Goal: Information Seeking & Learning: Learn about a topic

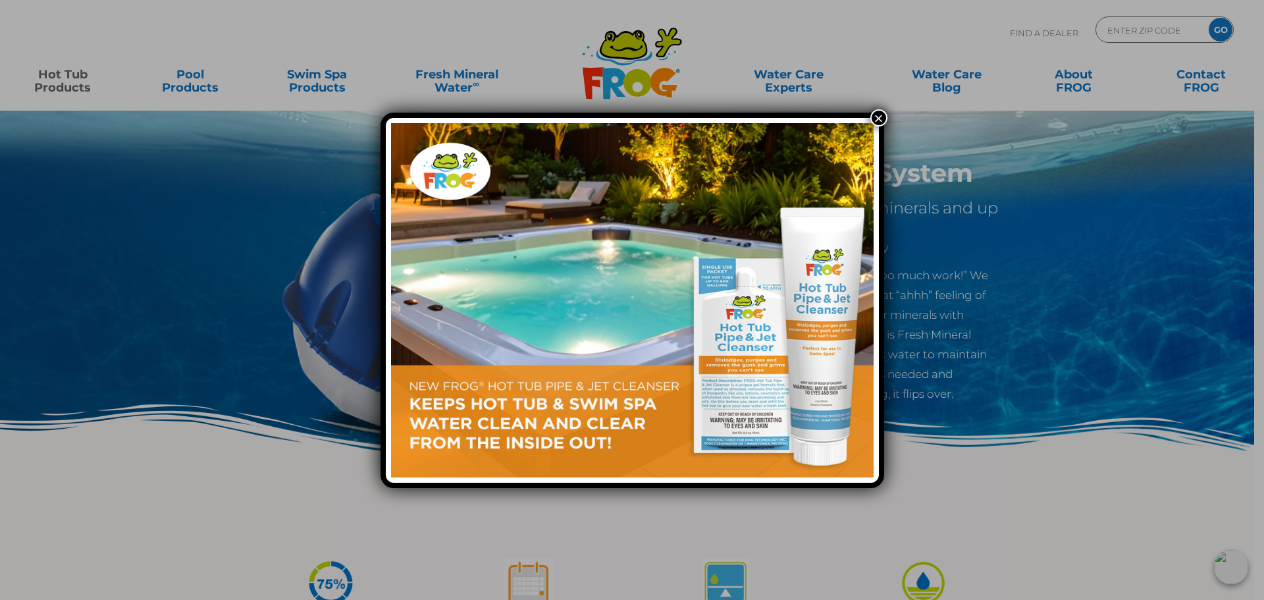
click at [877, 123] on button "×" at bounding box center [879, 117] width 17 height 17
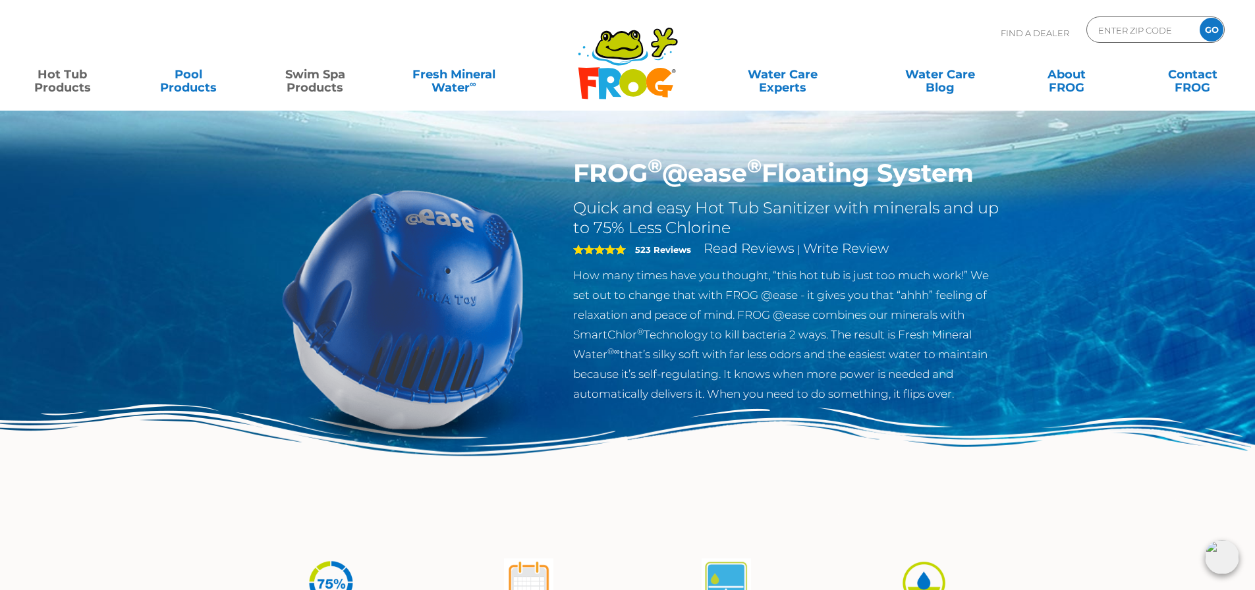
click at [327, 79] on link "Swim Spa Products" at bounding box center [315, 74] width 98 height 26
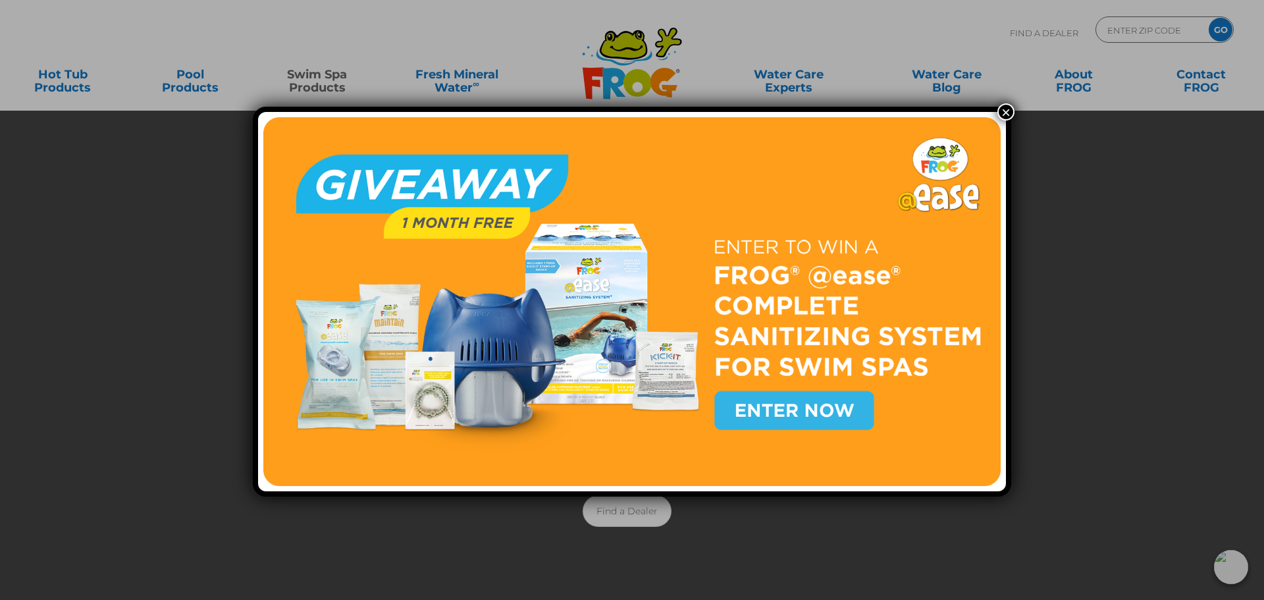
click at [999, 113] on button "×" at bounding box center [1006, 111] width 17 height 17
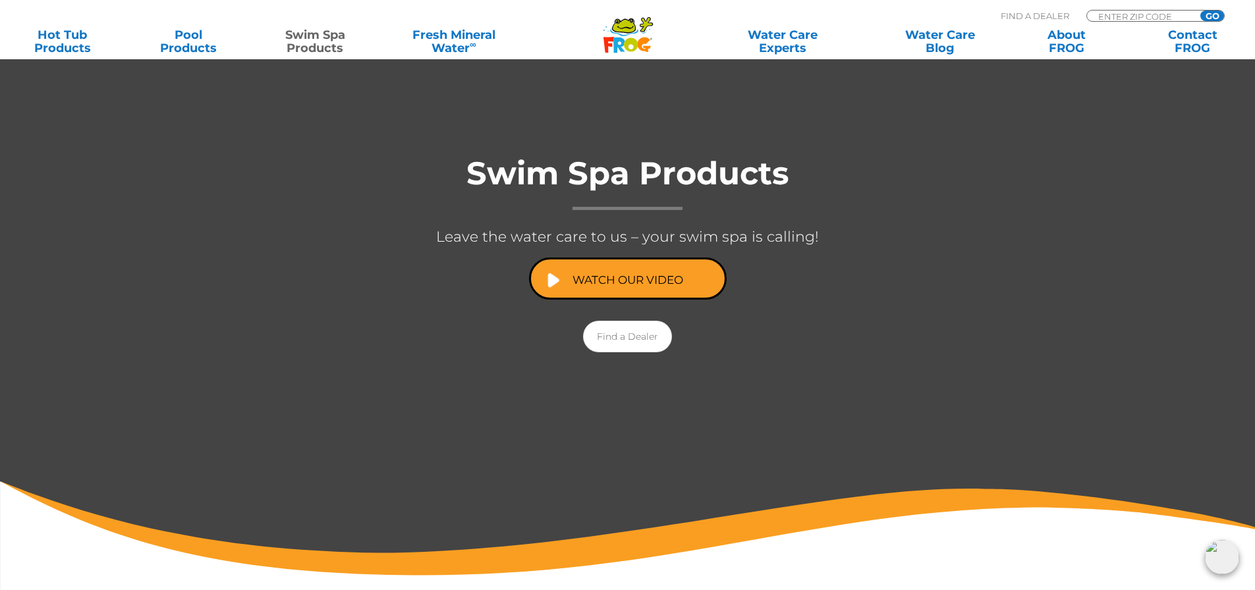
scroll to position [198, 0]
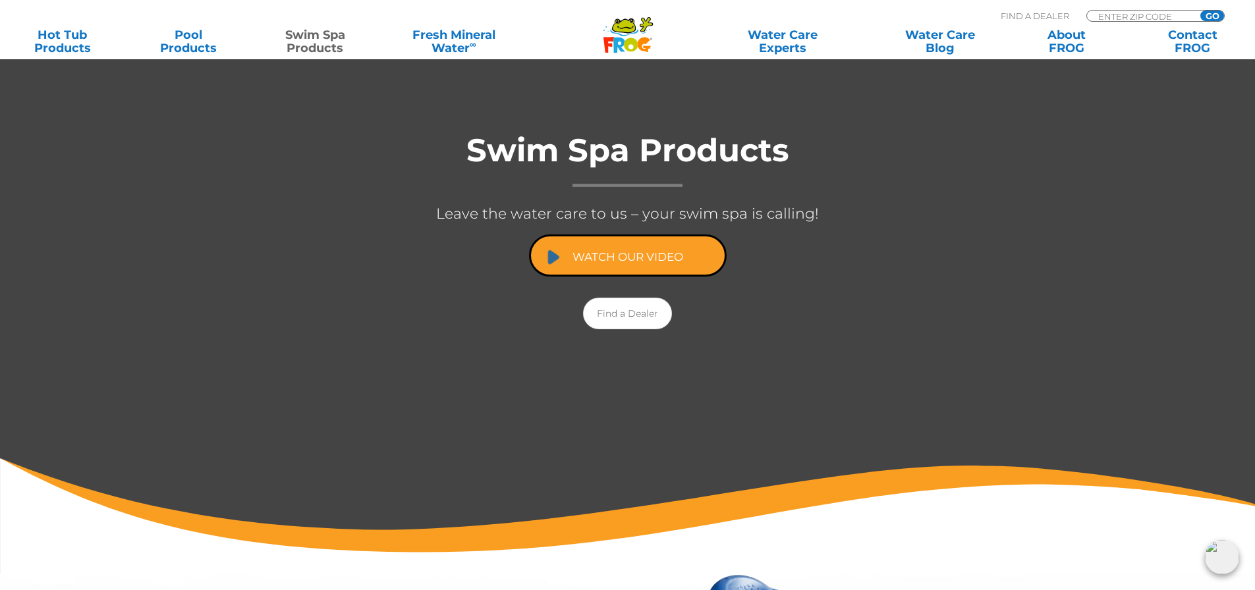
click at [620, 262] on link "Watch Our Video" at bounding box center [628, 255] width 198 height 42
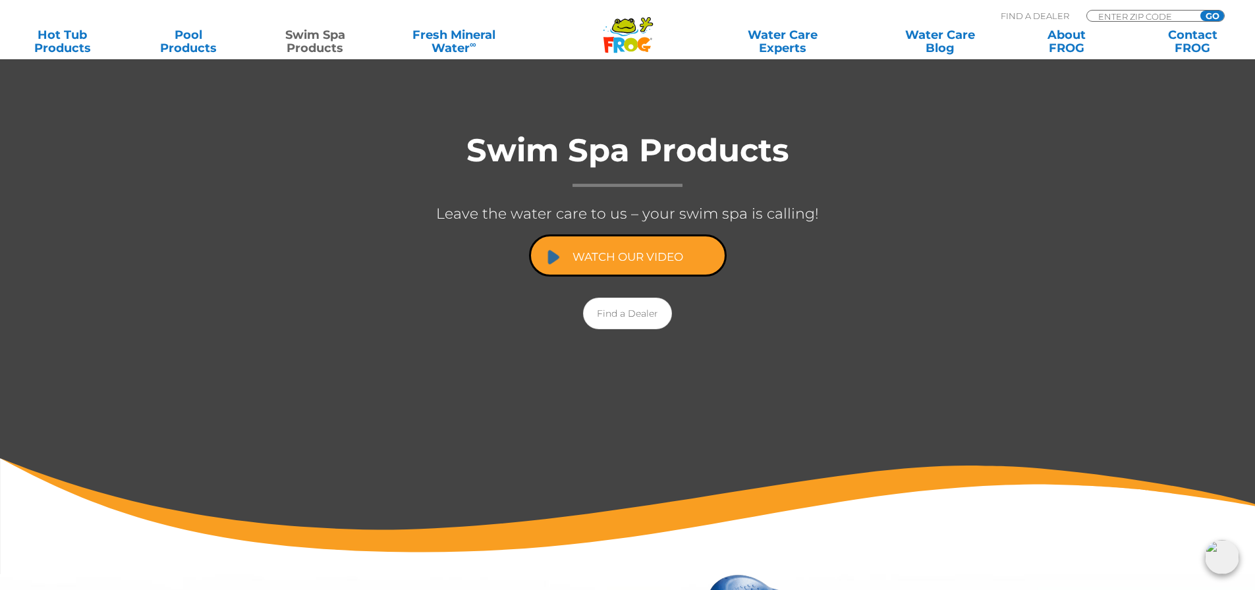
click at [604, 251] on link "Watch Our Video" at bounding box center [628, 255] width 198 height 42
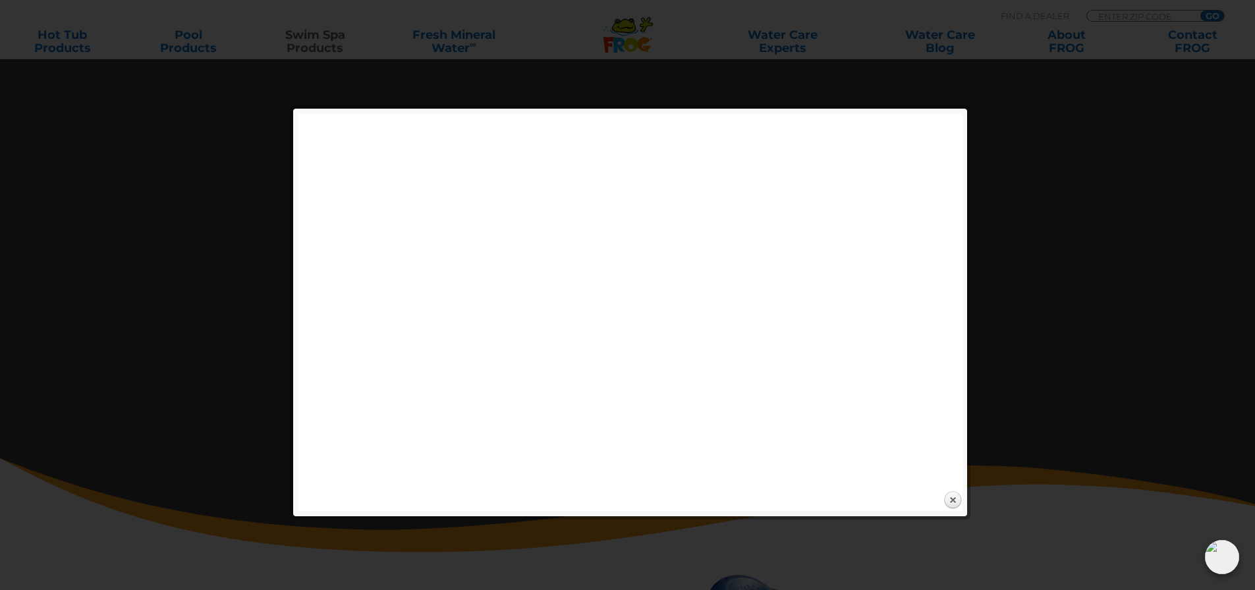
drag, startPoint x: 984, startPoint y: 274, endPoint x: 962, endPoint y: 478, distance: 205.3
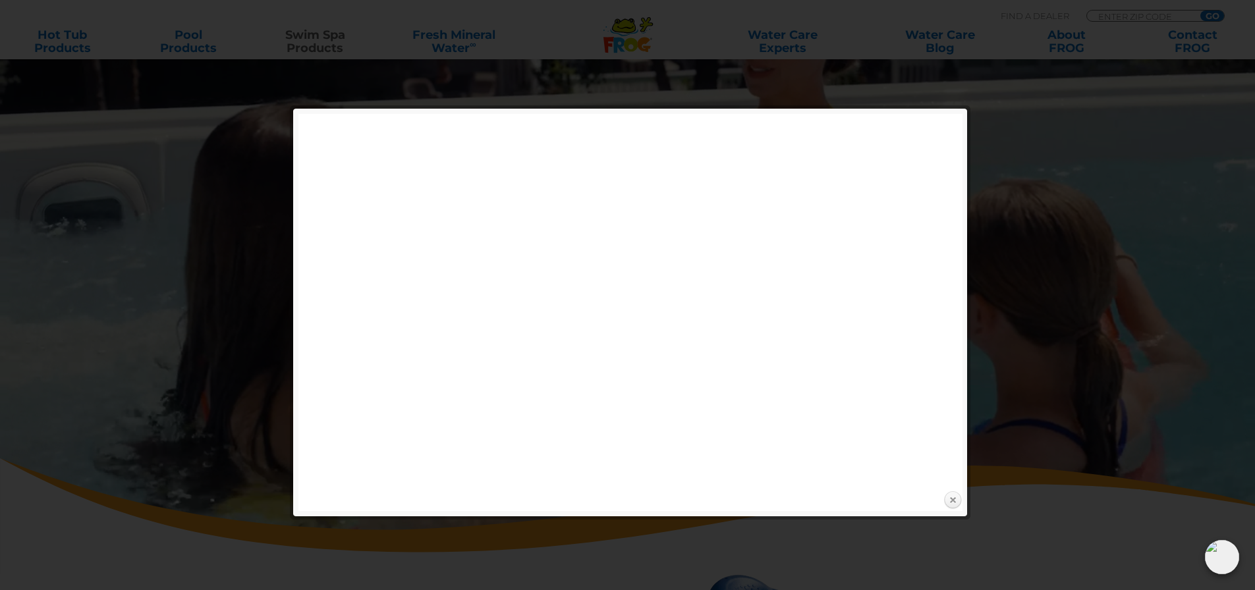
drag, startPoint x: 962, startPoint y: 478, endPoint x: 950, endPoint y: 502, distance: 26.8
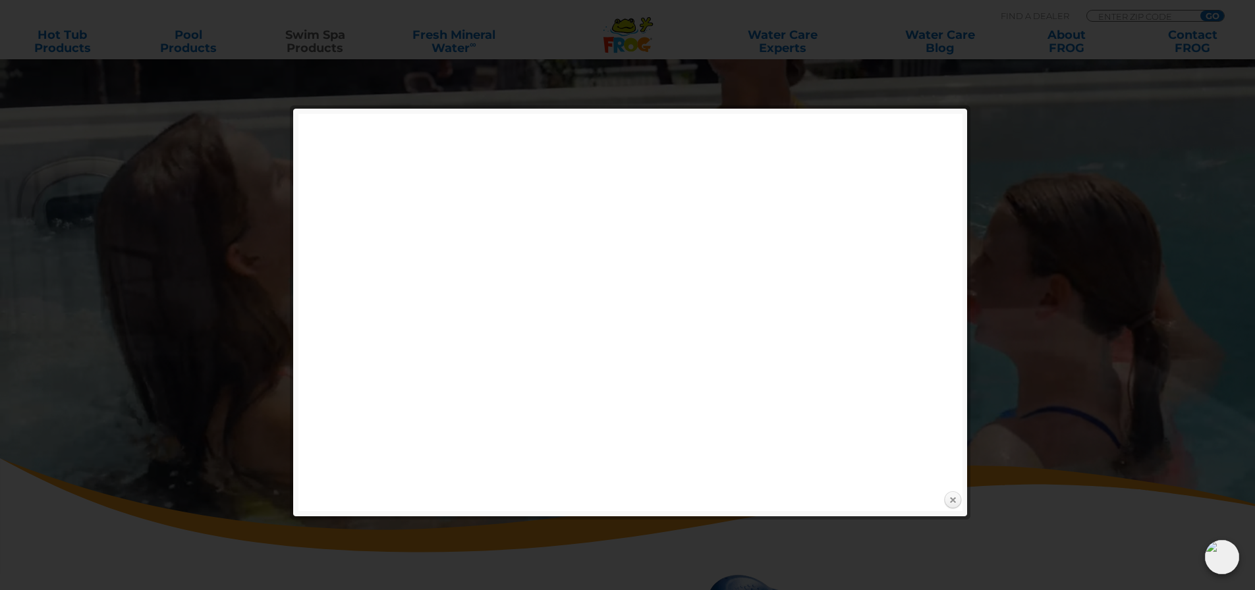
click at [950, 502] on link "Close" at bounding box center [952, 501] width 20 height 20
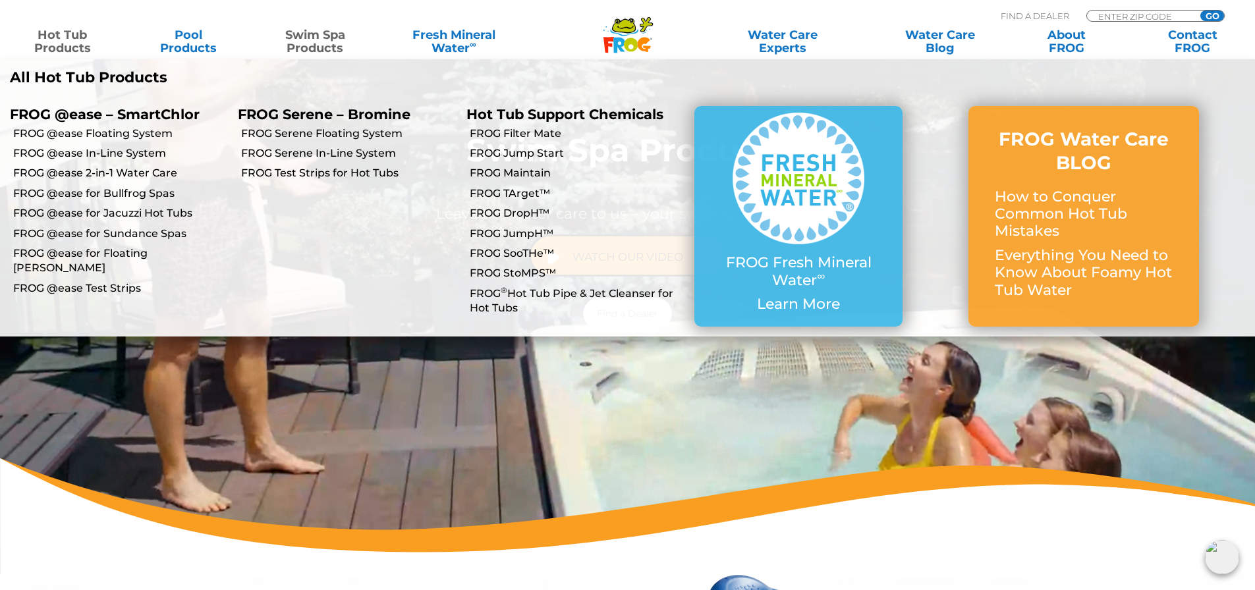
click at [61, 34] on link "Hot Tub Products" at bounding box center [62, 41] width 98 height 26
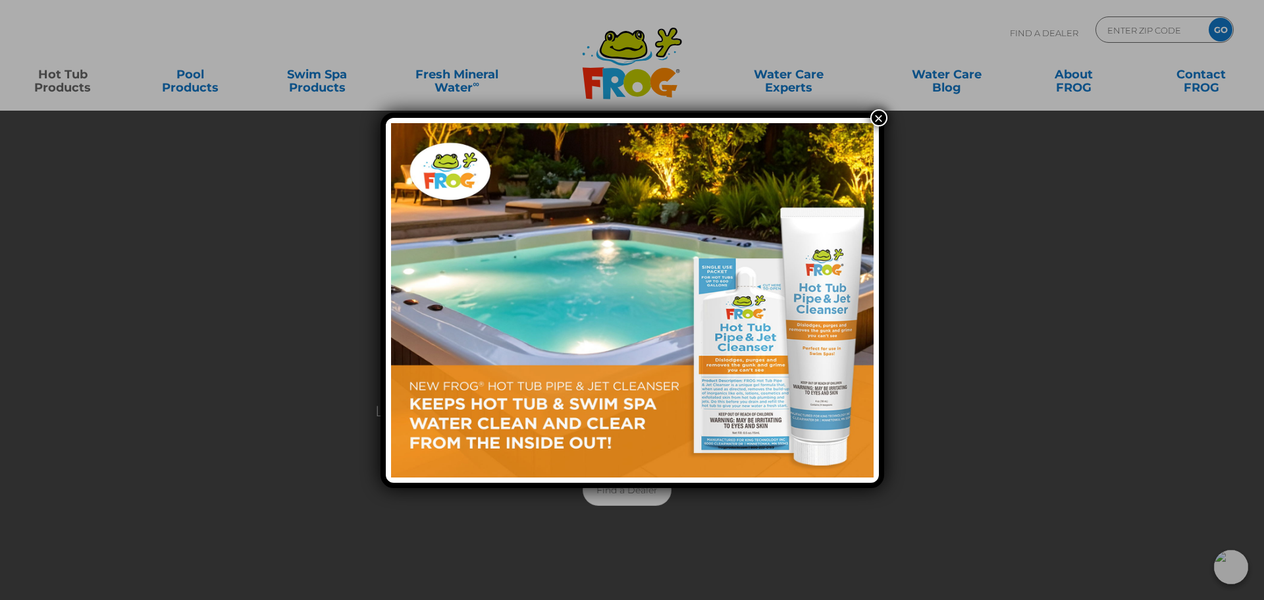
click at [879, 113] on button "×" at bounding box center [879, 117] width 17 height 17
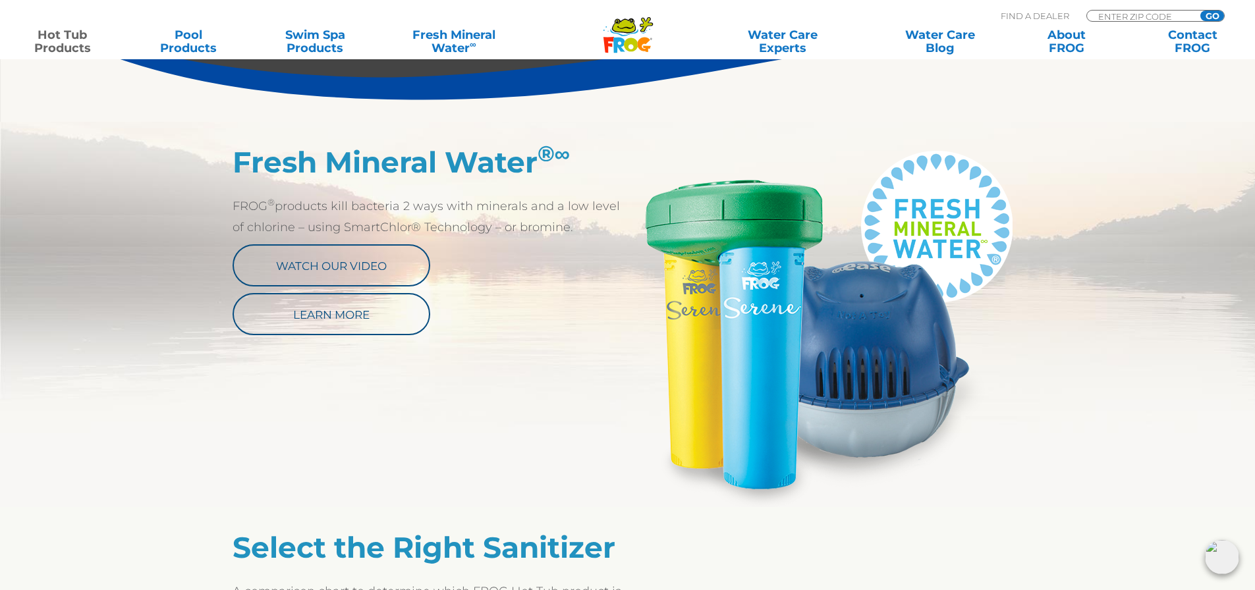
scroll to position [659, 0]
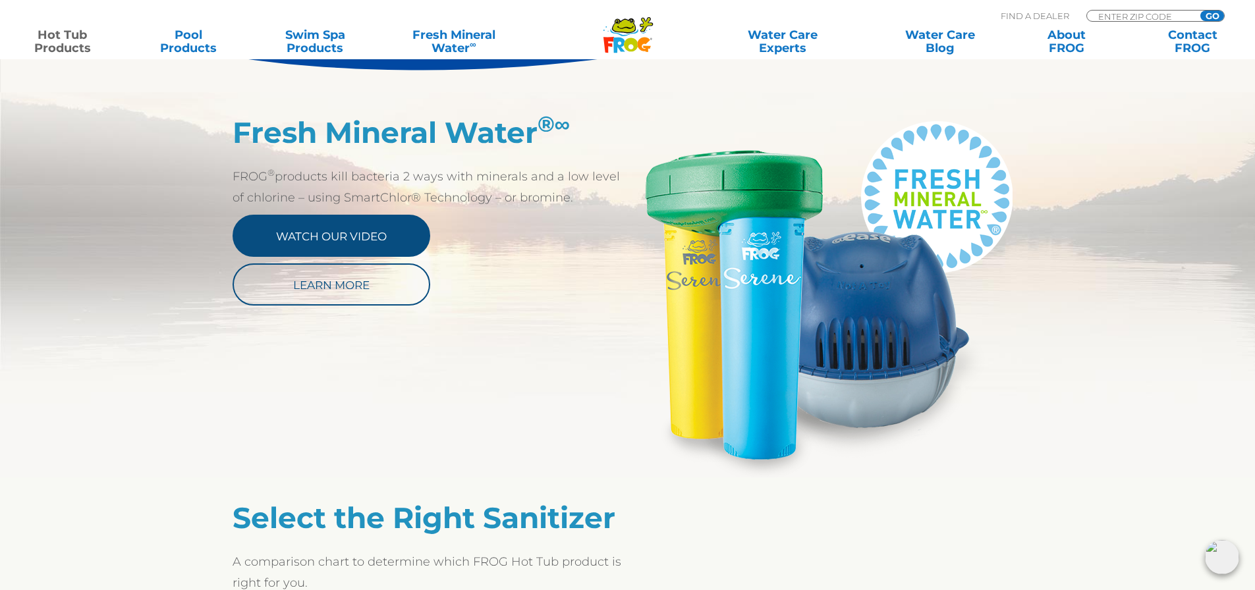
click at [354, 253] on link "Watch Our Video" at bounding box center [331, 236] width 198 height 42
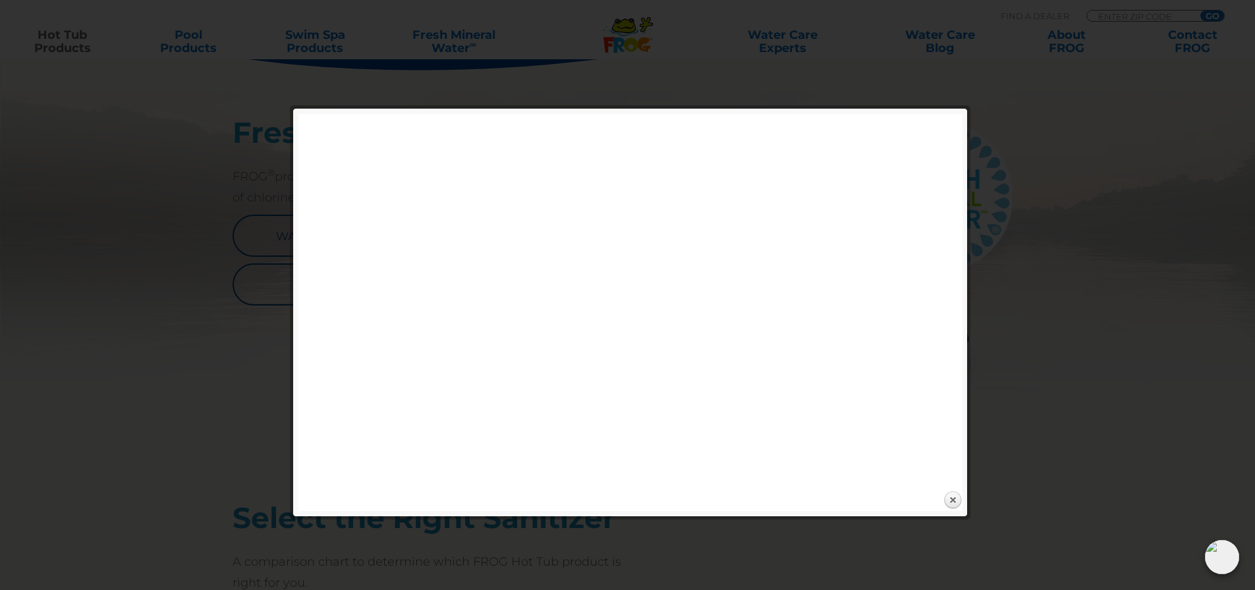
drag, startPoint x: 1095, startPoint y: 286, endPoint x: 1114, endPoint y: 238, distance: 51.4
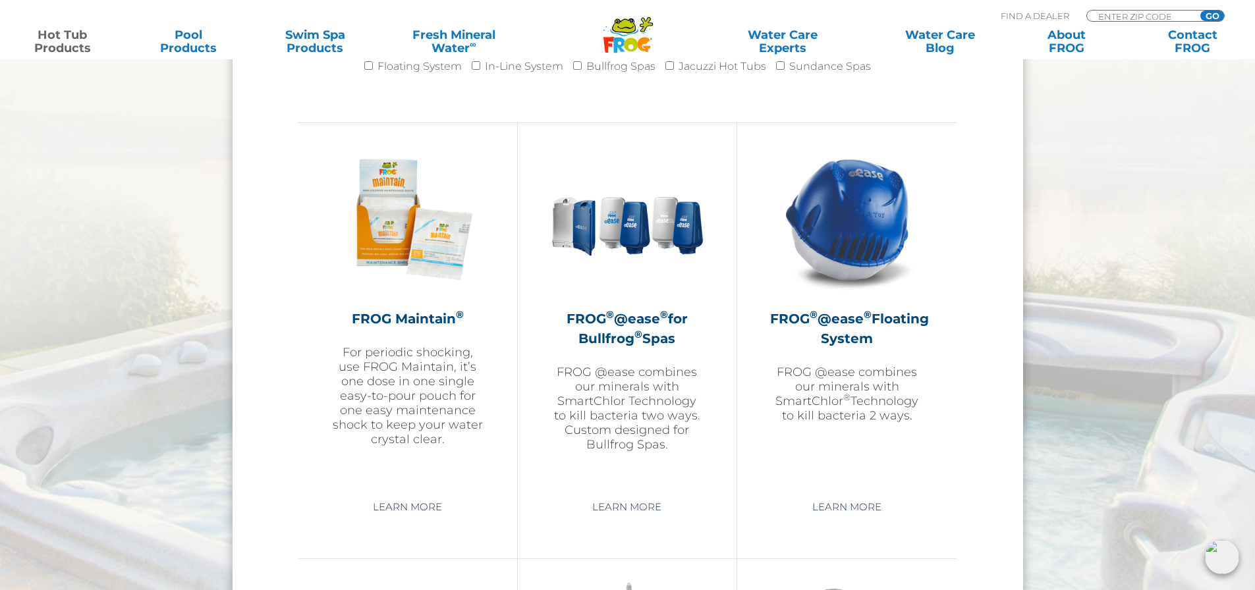
scroll to position [1449, 0]
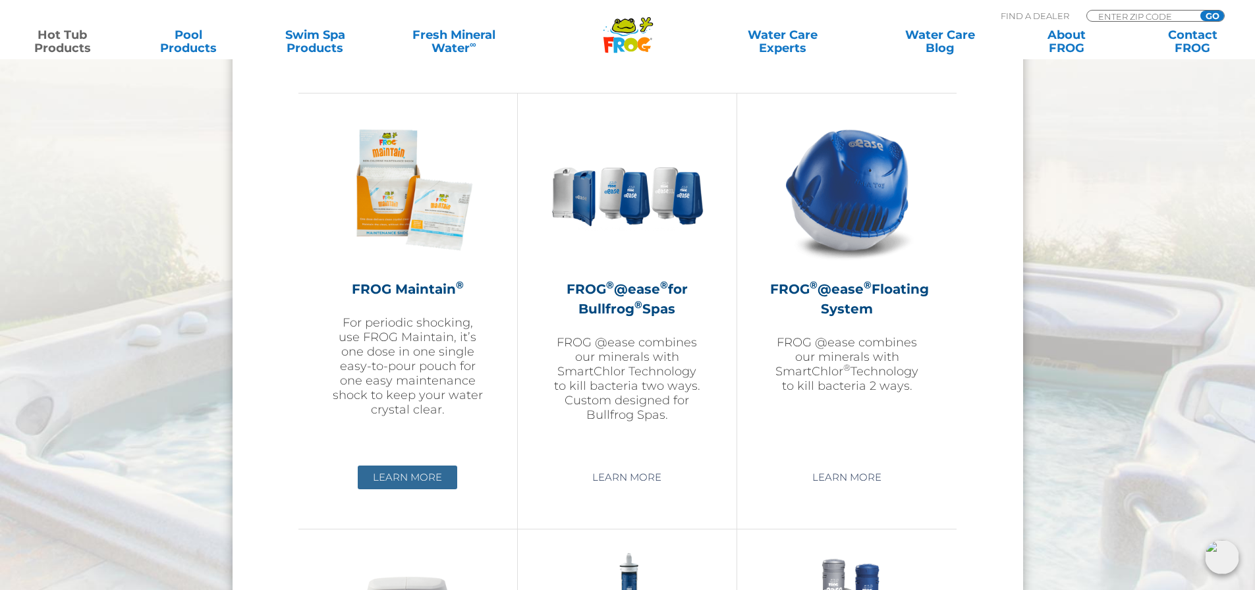
click at [396, 477] on link "Learn More" at bounding box center [407, 478] width 99 height 24
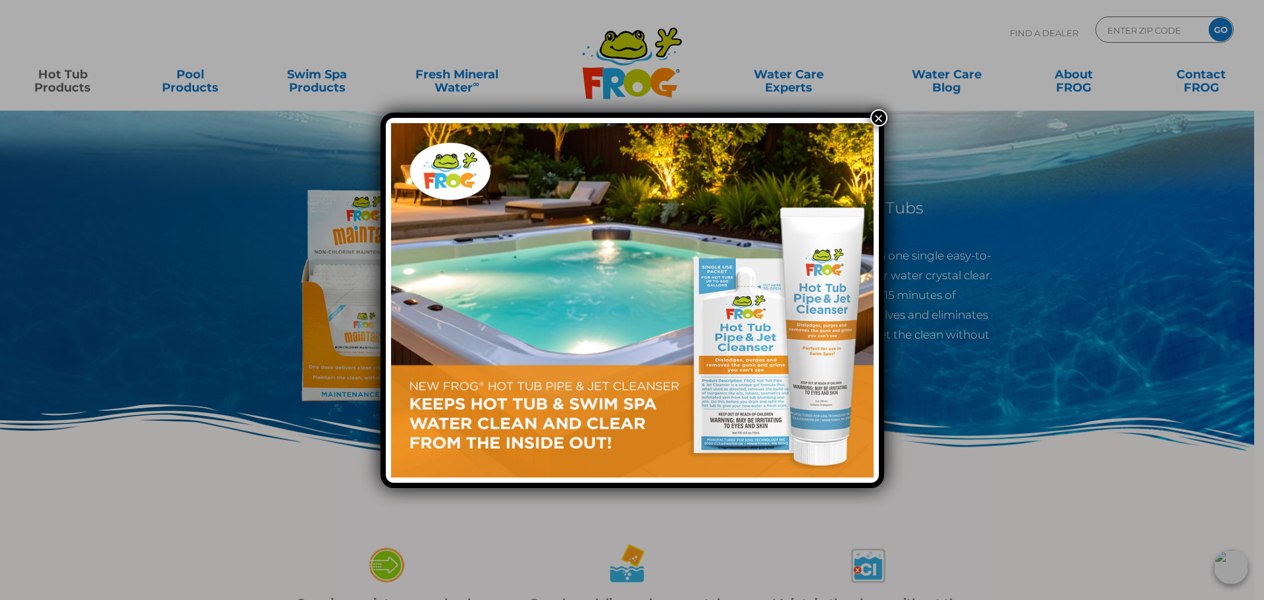
click at [879, 121] on button "×" at bounding box center [879, 117] width 17 height 17
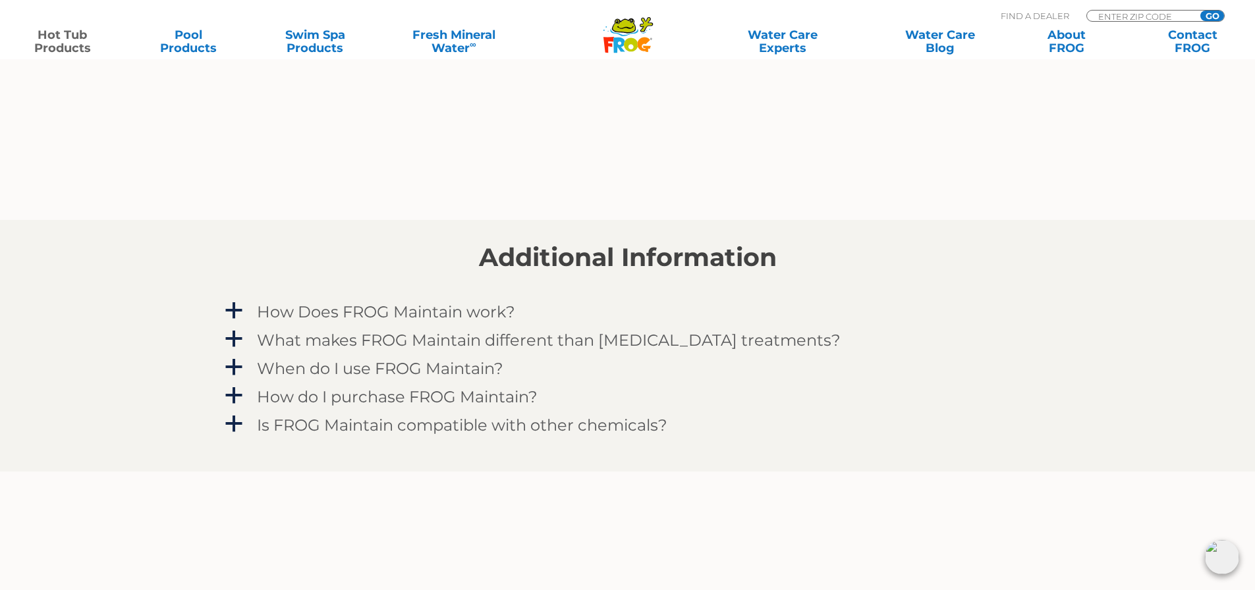
scroll to position [1054, 0]
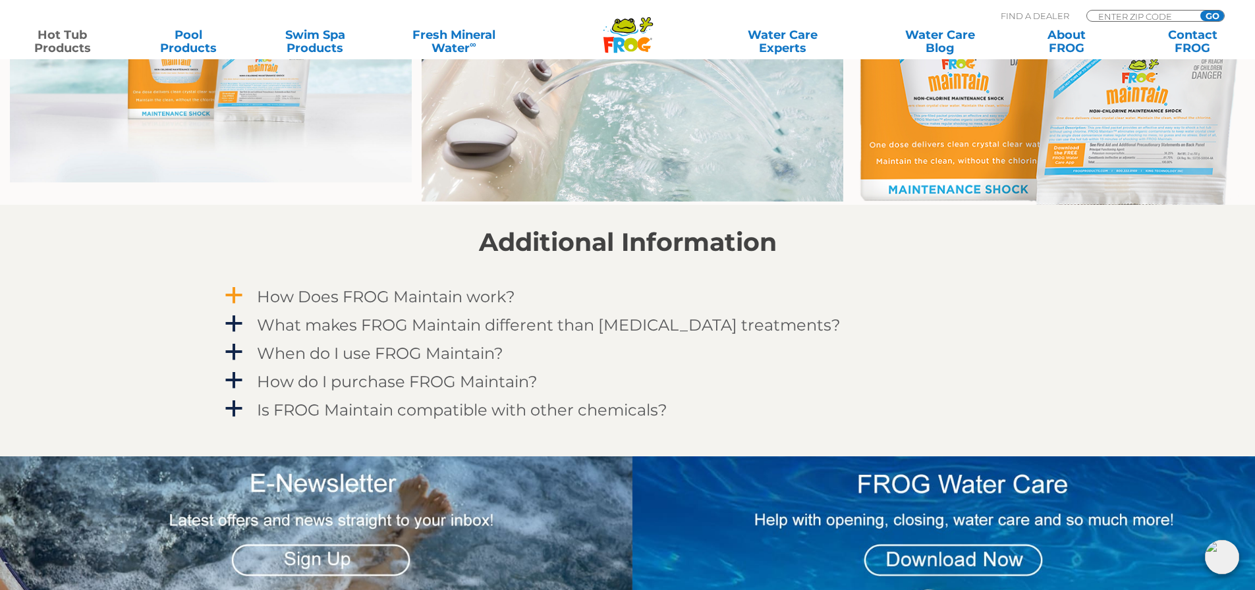
click at [236, 292] on span "a" at bounding box center [234, 296] width 20 height 20
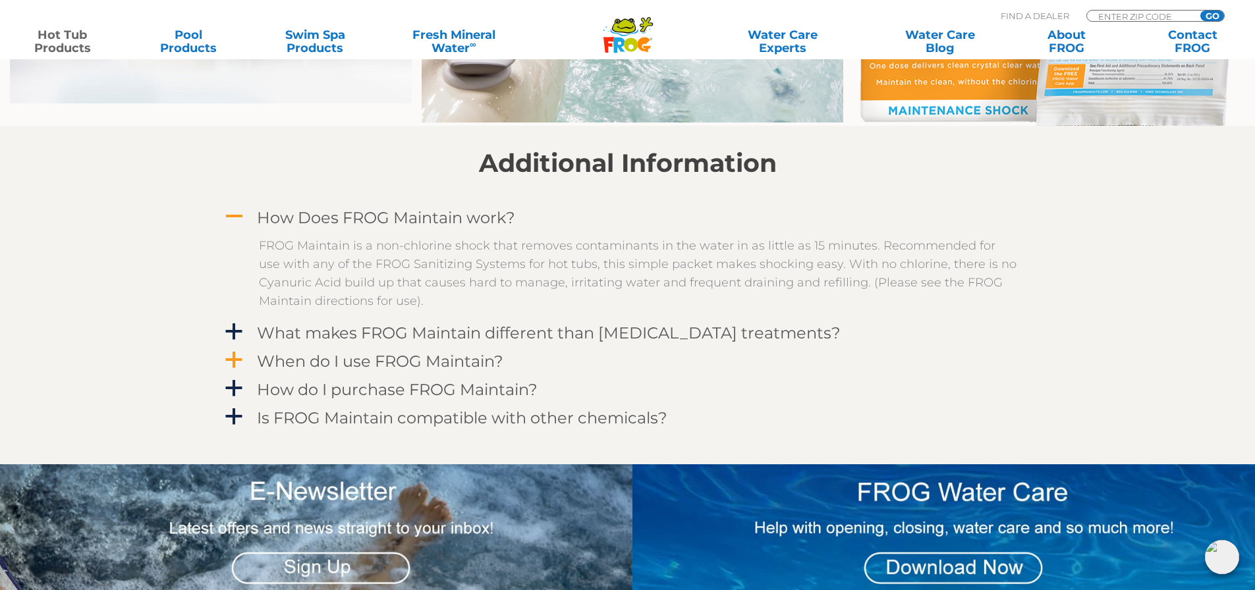
scroll to position [1185, 0]
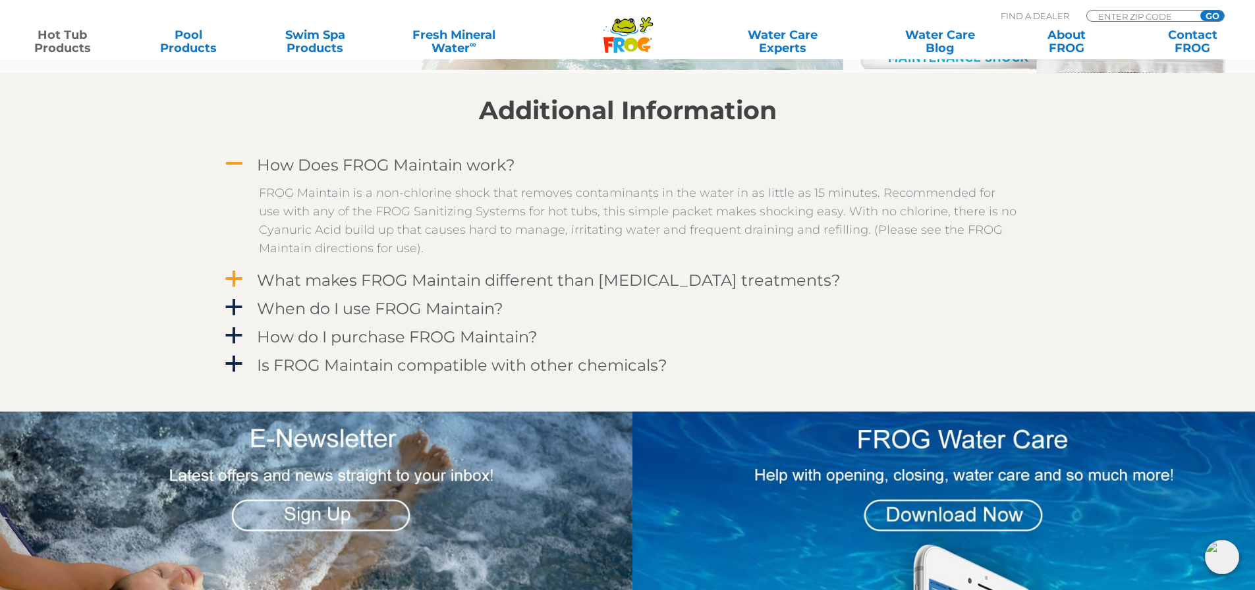
click at [238, 279] on span "a" at bounding box center [234, 279] width 20 height 20
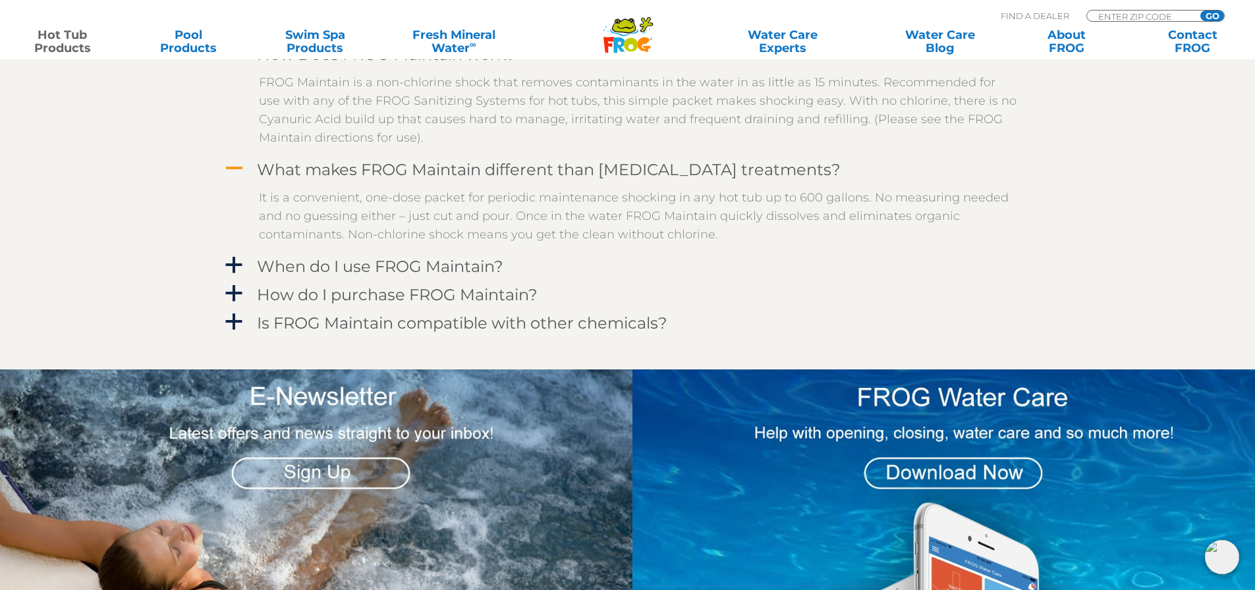
scroll to position [1317, 0]
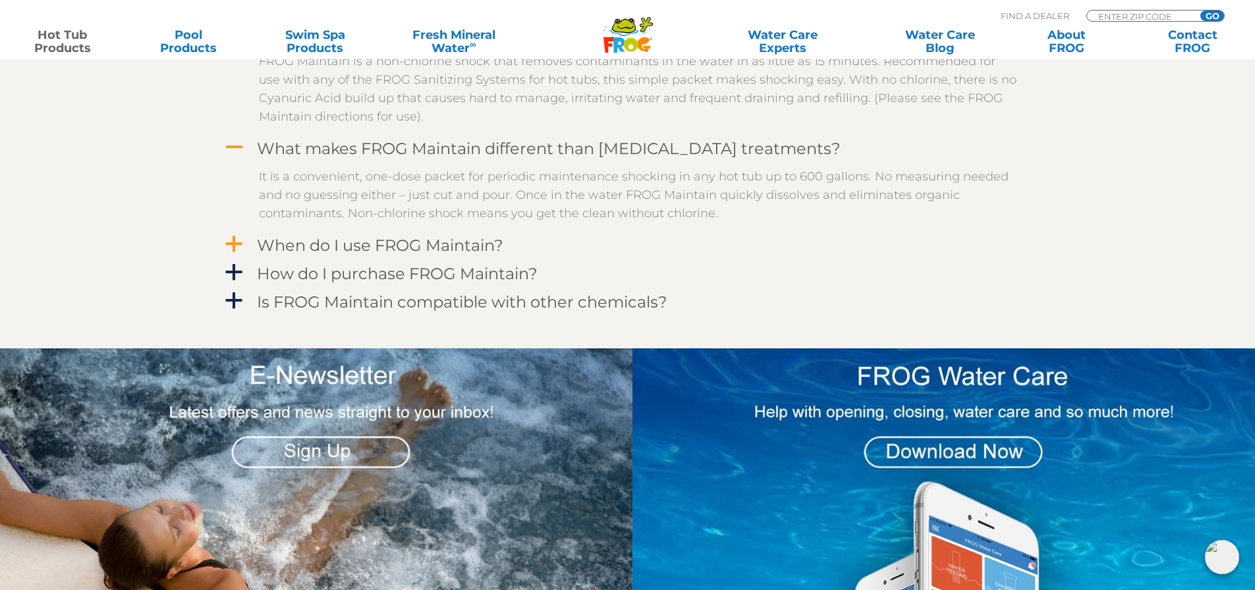
click at [227, 240] on span "a" at bounding box center [234, 244] width 20 height 20
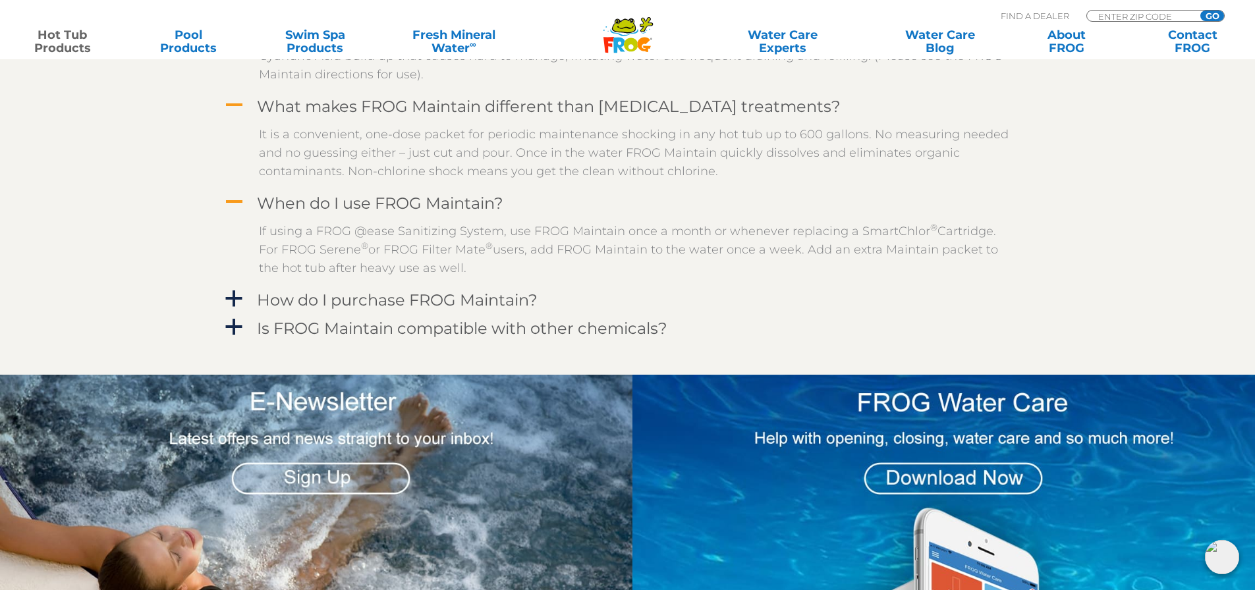
scroll to position [1383, 0]
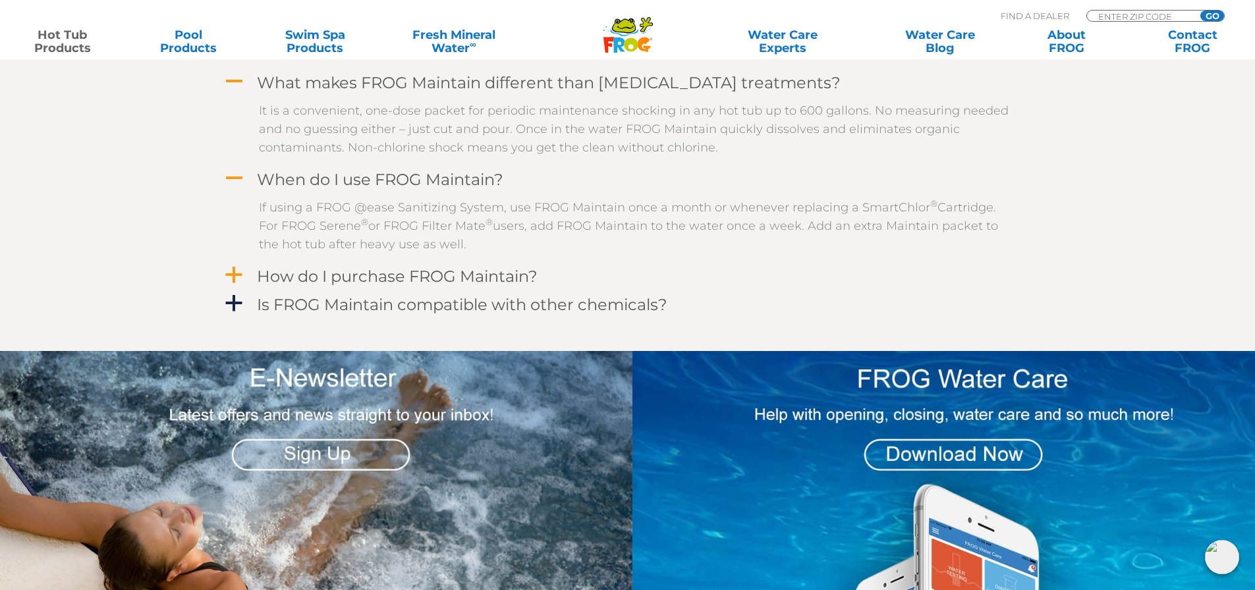
click at [232, 268] on span "a" at bounding box center [234, 275] width 20 height 20
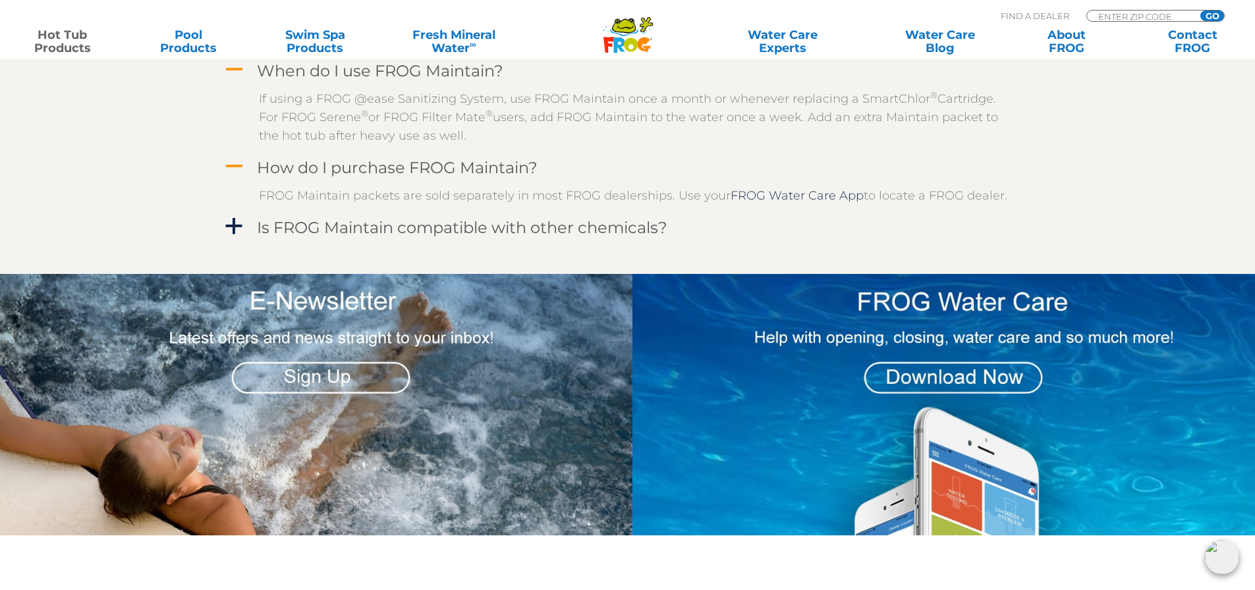
scroll to position [1515, 0]
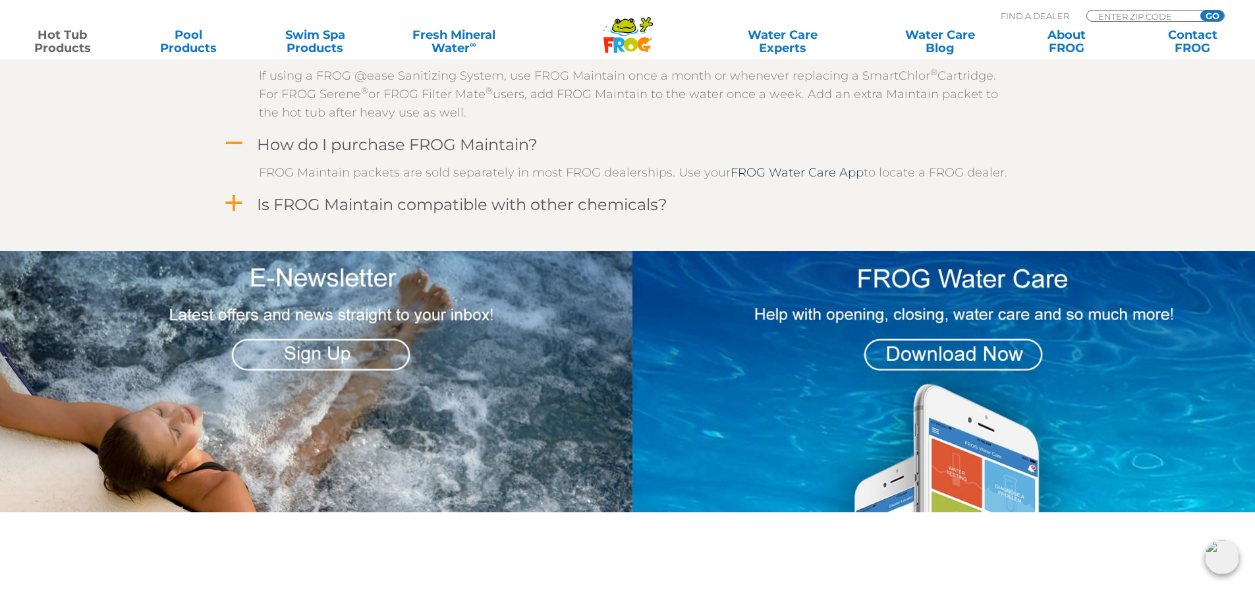
click at [230, 207] on span "a" at bounding box center [234, 204] width 20 height 20
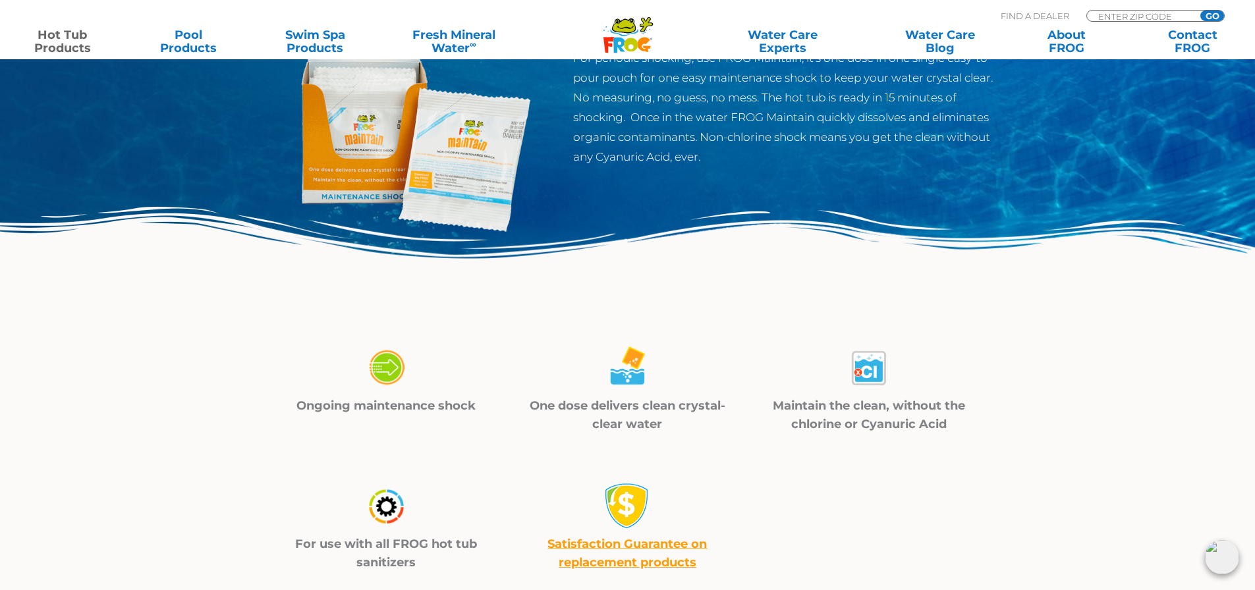
scroll to position [0, 0]
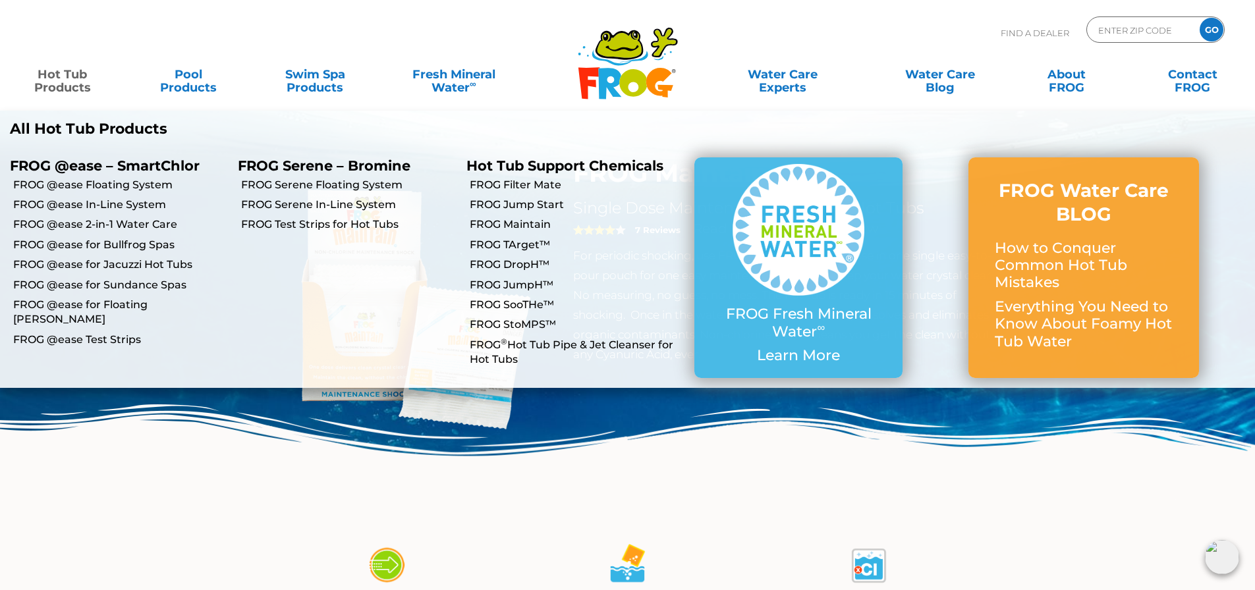
click at [61, 81] on link "Hot Tub Products" at bounding box center [62, 74] width 98 height 26
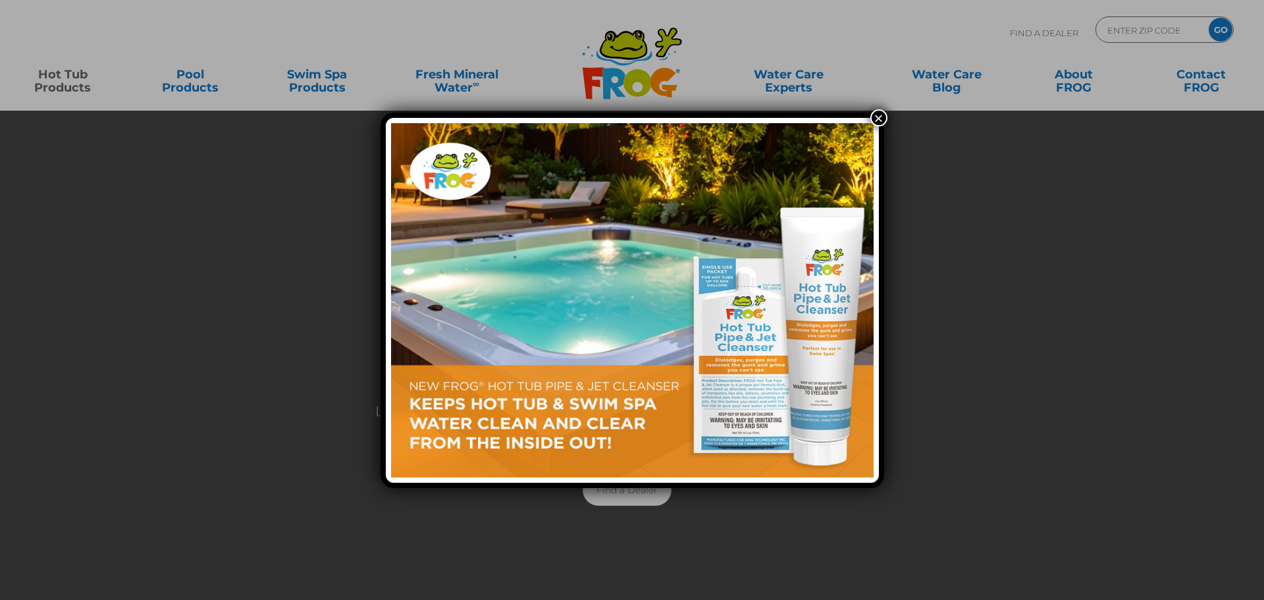
click at [53, 72] on div "×" at bounding box center [632, 300] width 1264 height 600
click at [878, 117] on button "×" at bounding box center [879, 117] width 17 height 17
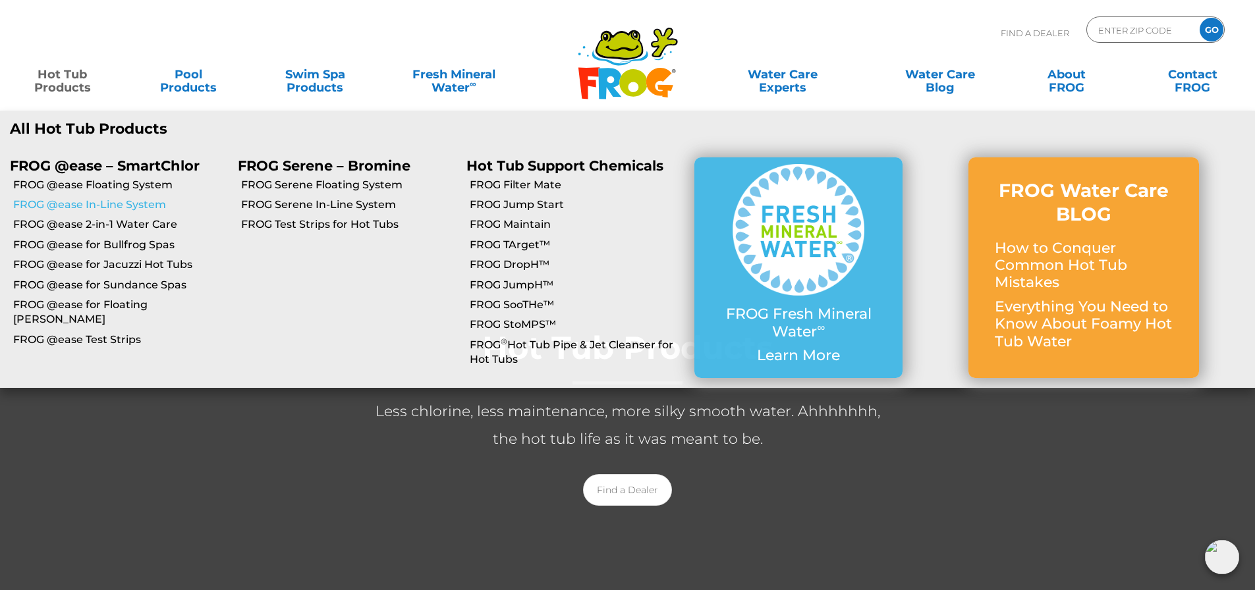
click at [51, 204] on link "FROG @ease In-Line System" at bounding box center [120, 205] width 215 height 14
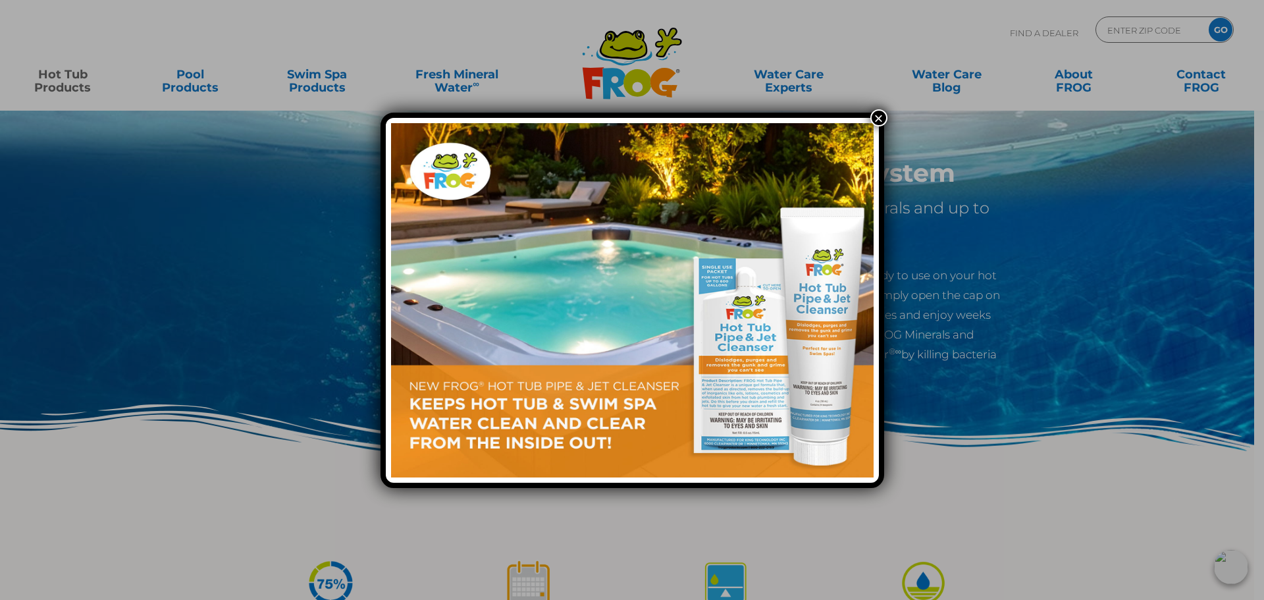
click at [877, 113] on button "×" at bounding box center [879, 117] width 17 height 17
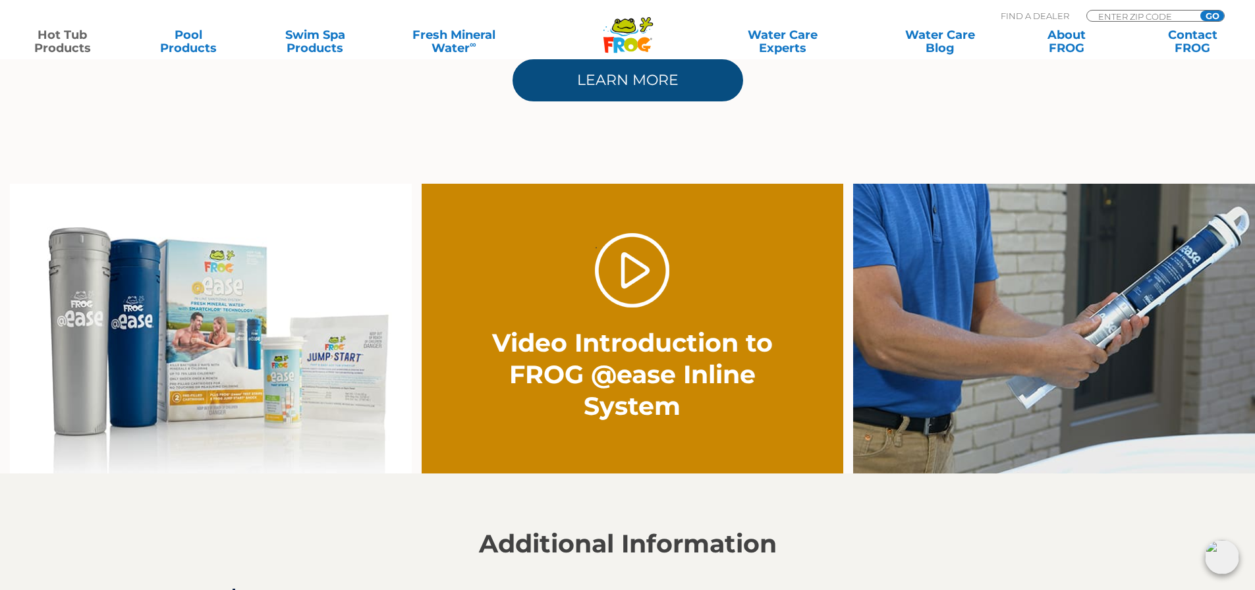
scroll to position [922, 0]
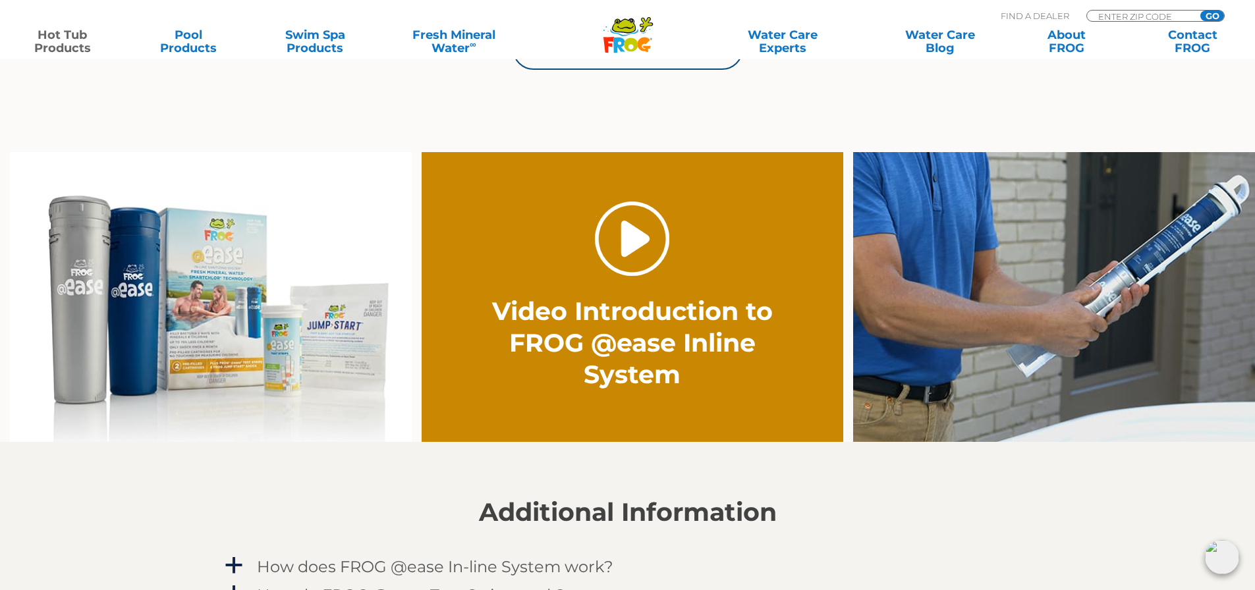
click at [634, 240] on link "." at bounding box center [632, 239] width 74 height 74
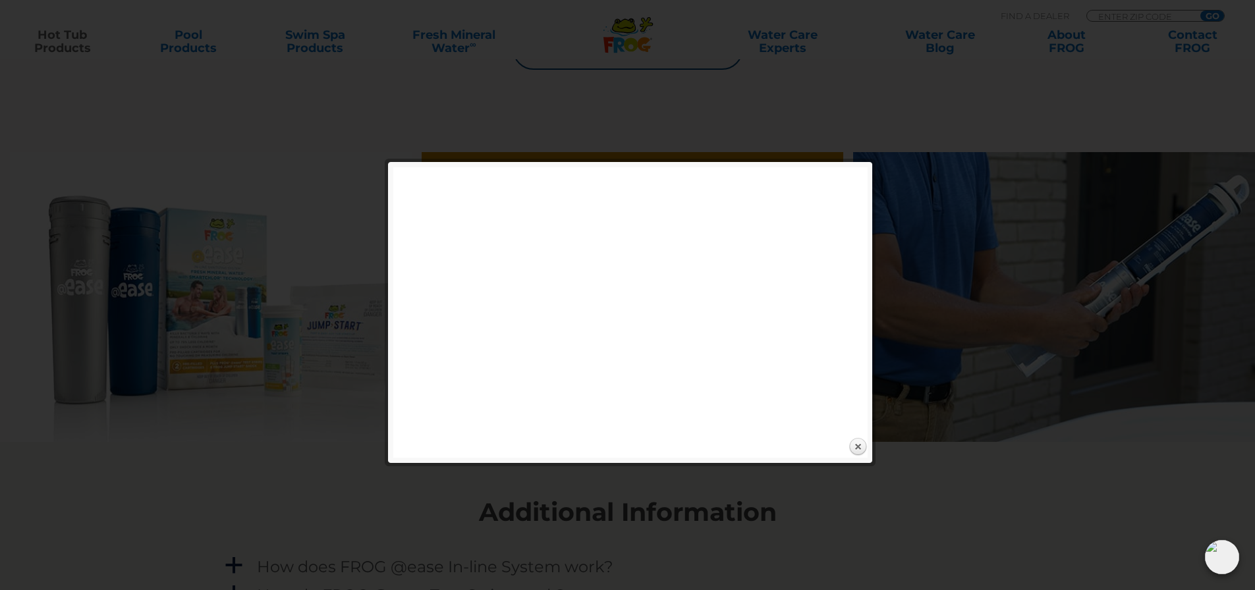
click at [1228, 557] on img at bounding box center [1221, 557] width 34 height 34
click at [864, 448] on link "Close" at bounding box center [858, 447] width 20 height 20
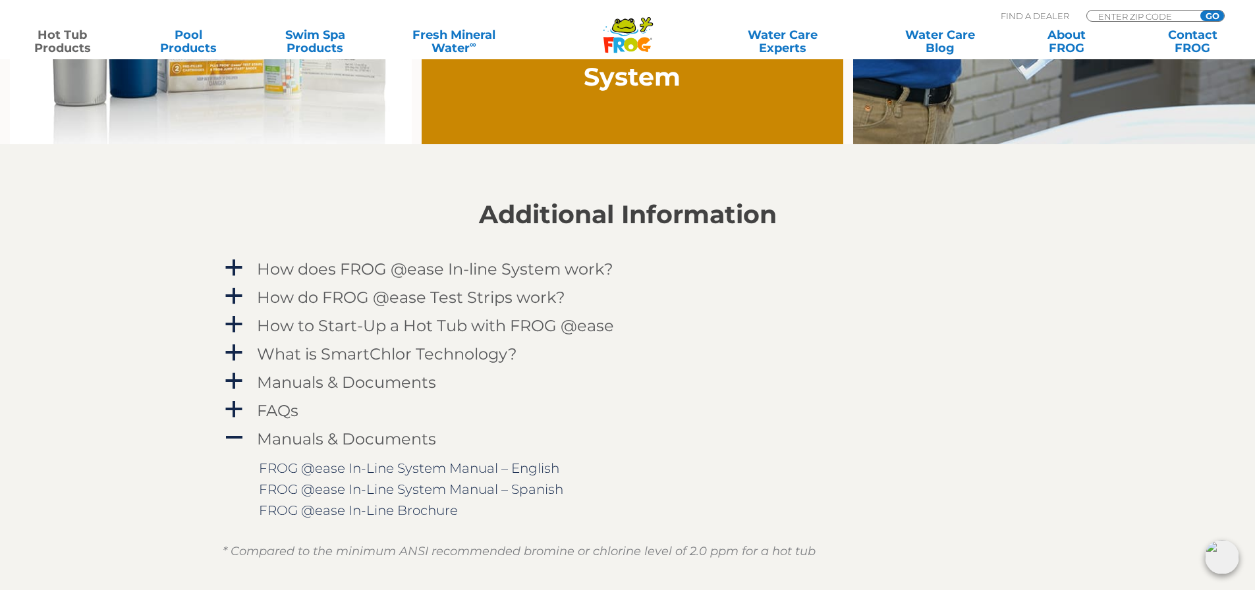
scroll to position [1251, 0]
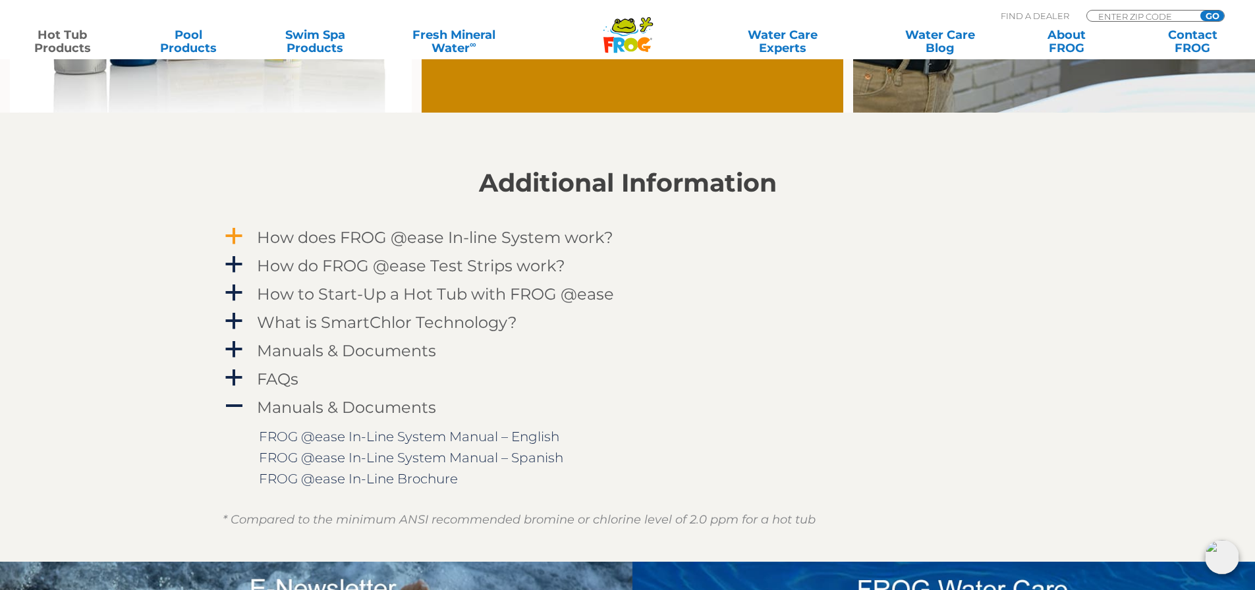
click at [234, 234] on span "a" at bounding box center [234, 237] width 20 height 20
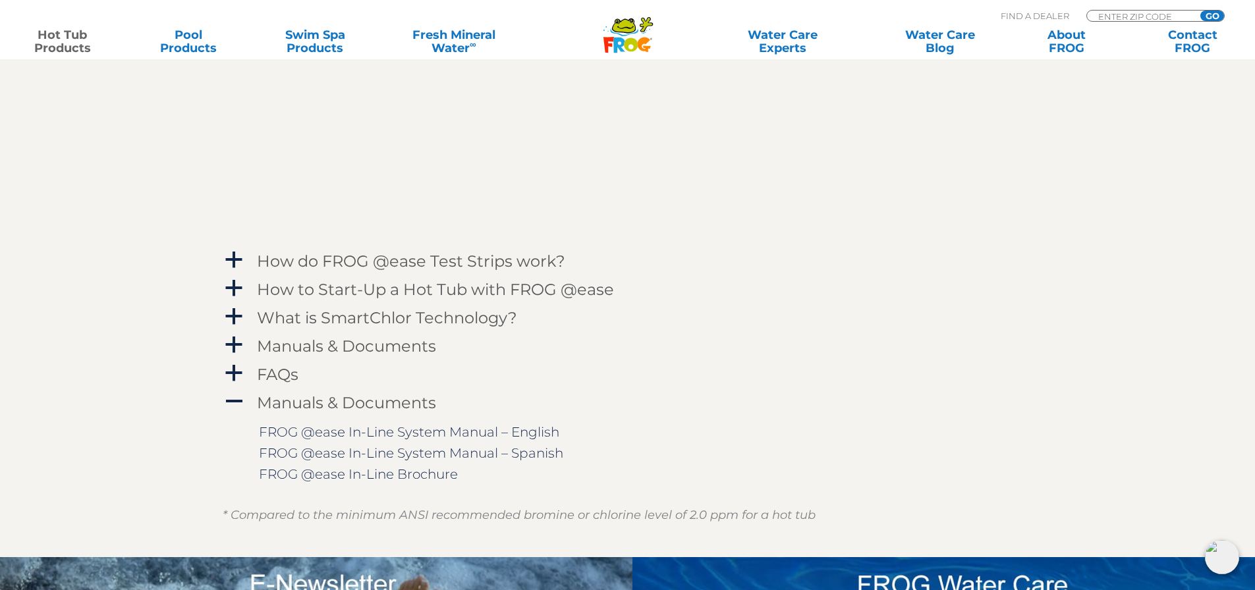
scroll to position [1646, 0]
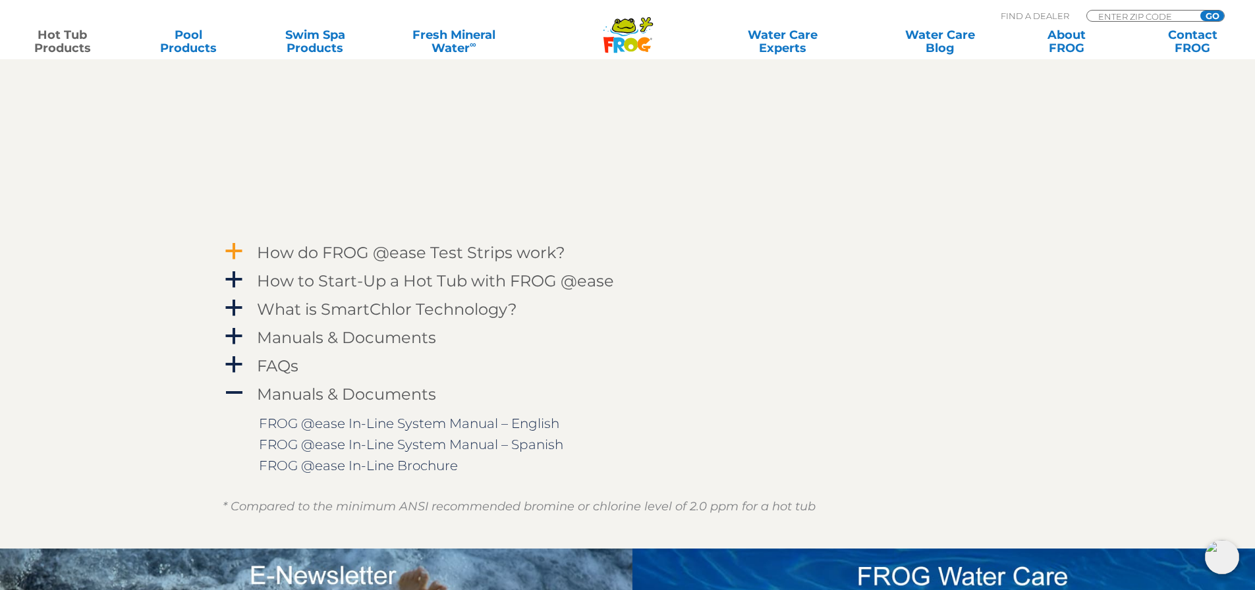
click at [236, 251] on span "a" at bounding box center [234, 252] width 20 height 20
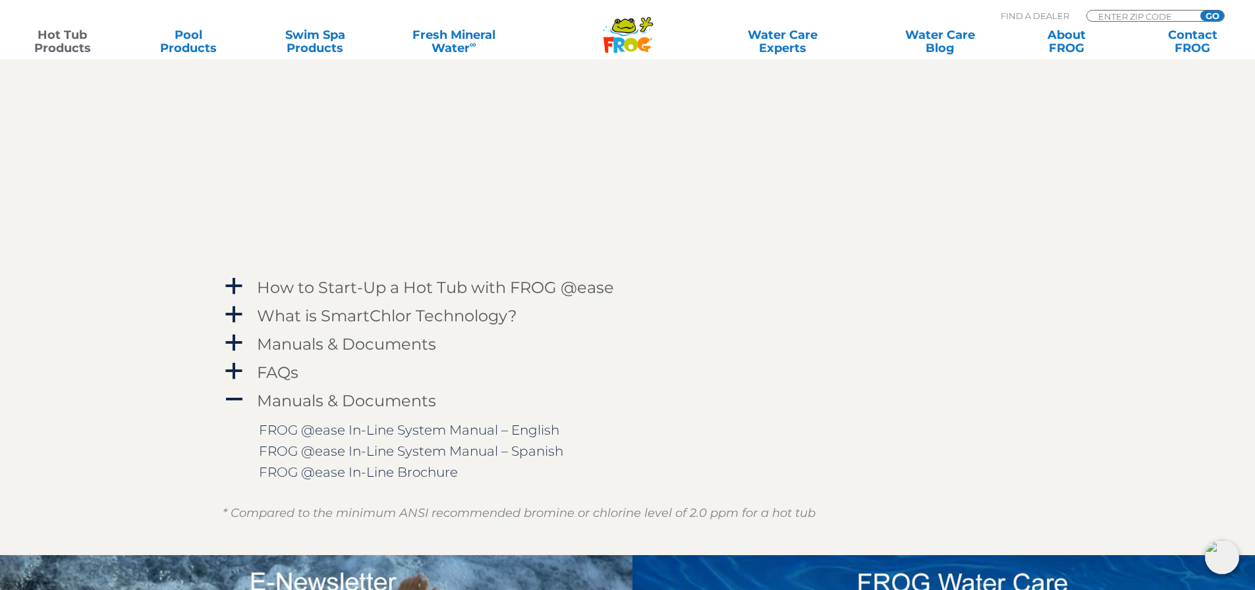
scroll to position [2042, 0]
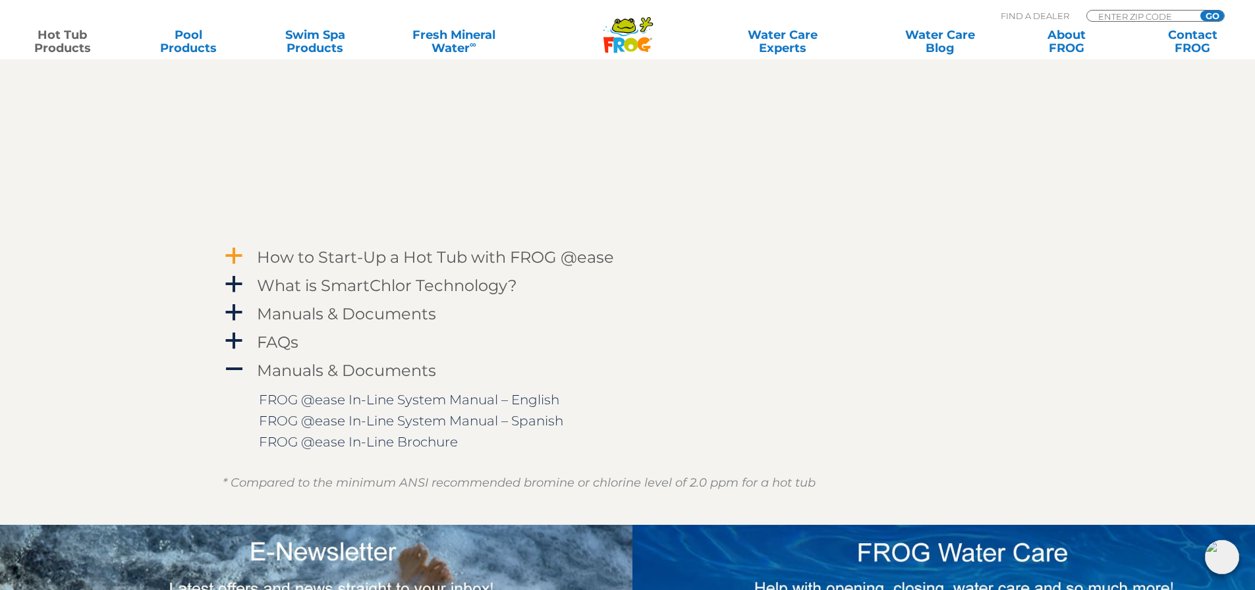
click at [236, 252] on span "a" at bounding box center [234, 256] width 20 height 20
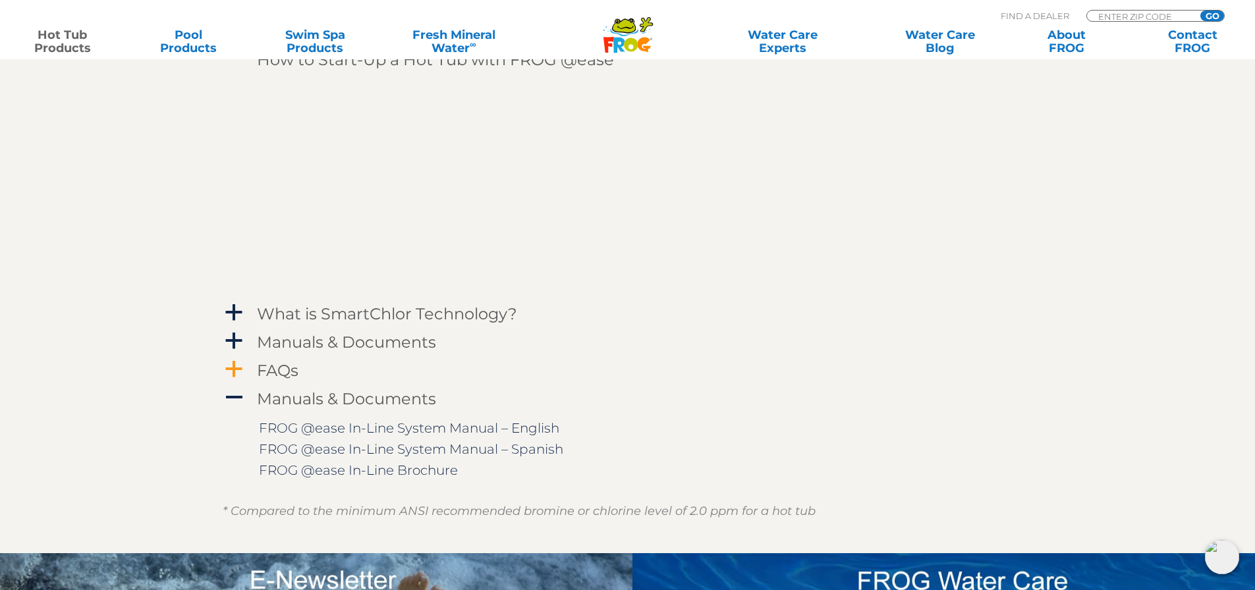
scroll to position [2173, 0]
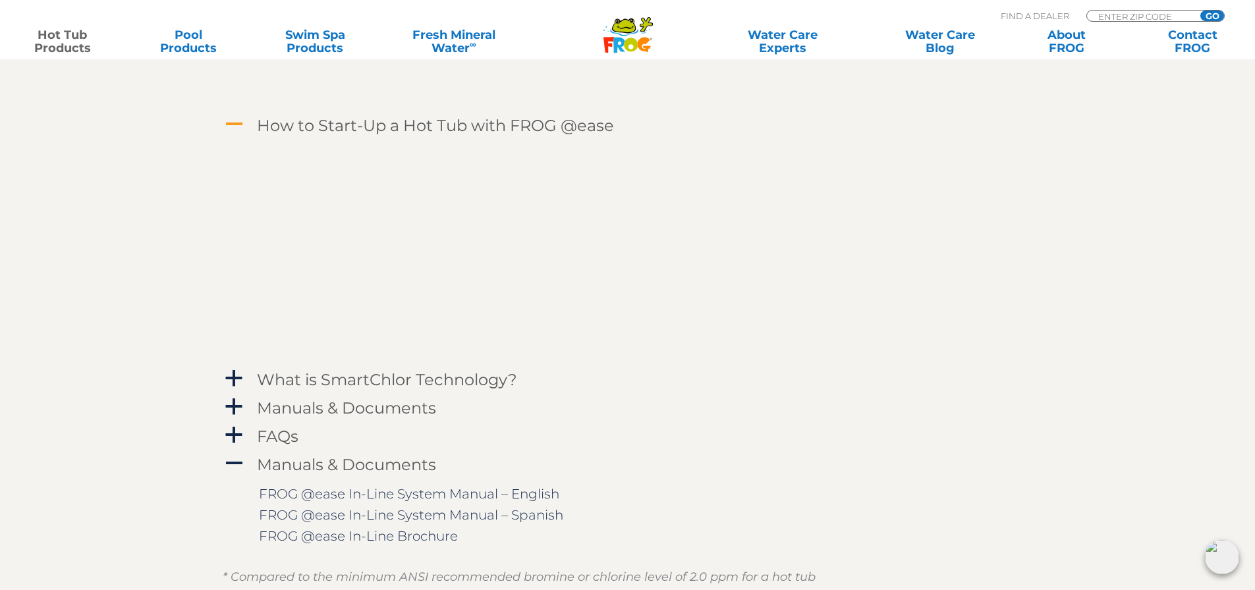
click at [834, 518] on td "FROG @ease In-Line System Manual – Spanish" at bounding box center [637, 514] width 757 height 21
click at [236, 402] on span "a" at bounding box center [234, 407] width 20 height 20
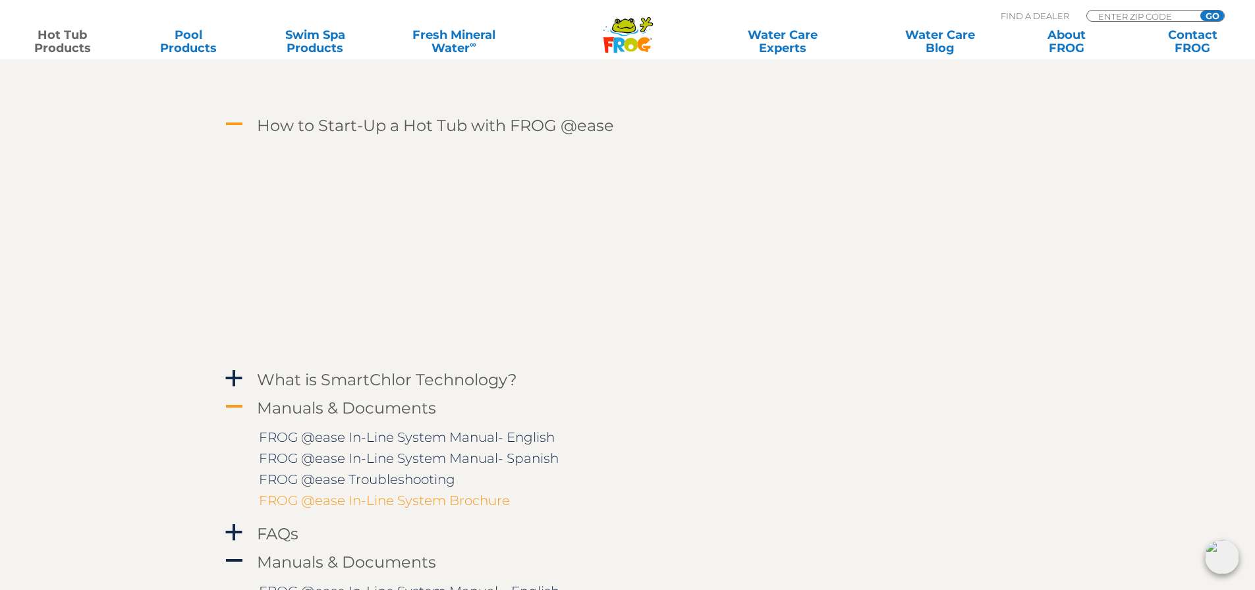
click at [386, 497] on link "FROG @ease In-Line System Brochure" at bounding box center [384, 501] width 251 height 16
click at [404, 437] on link "FROG @ease In-Line System Manual- English" at bounding box center [407, 437] width 296 height 16
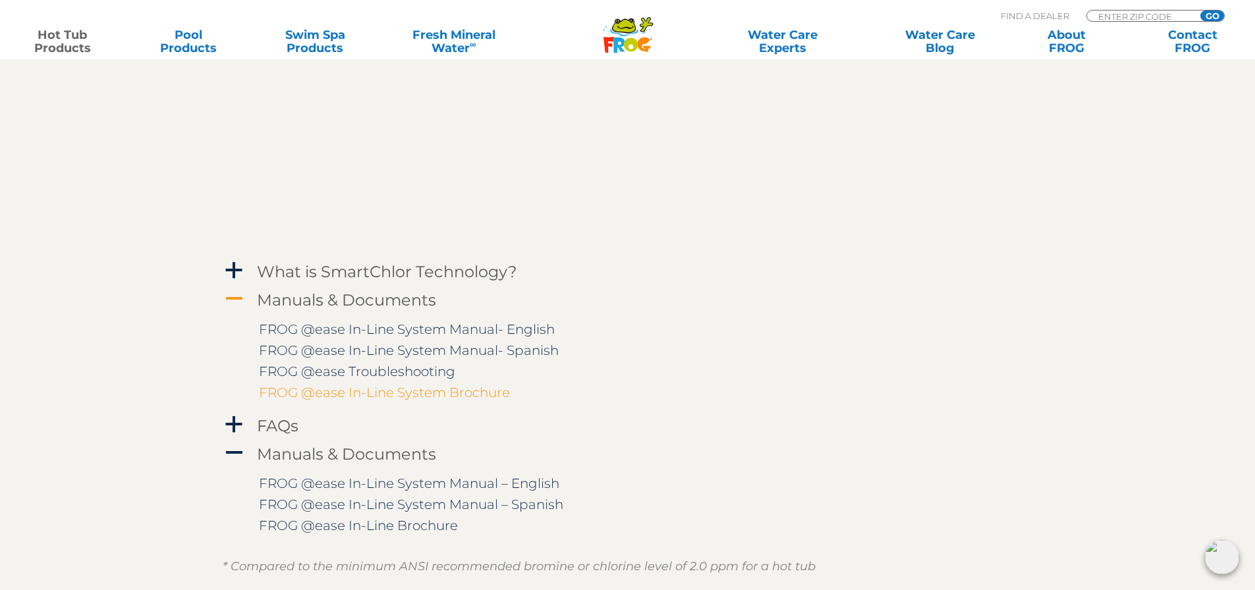
scroll to position [2305, 0]
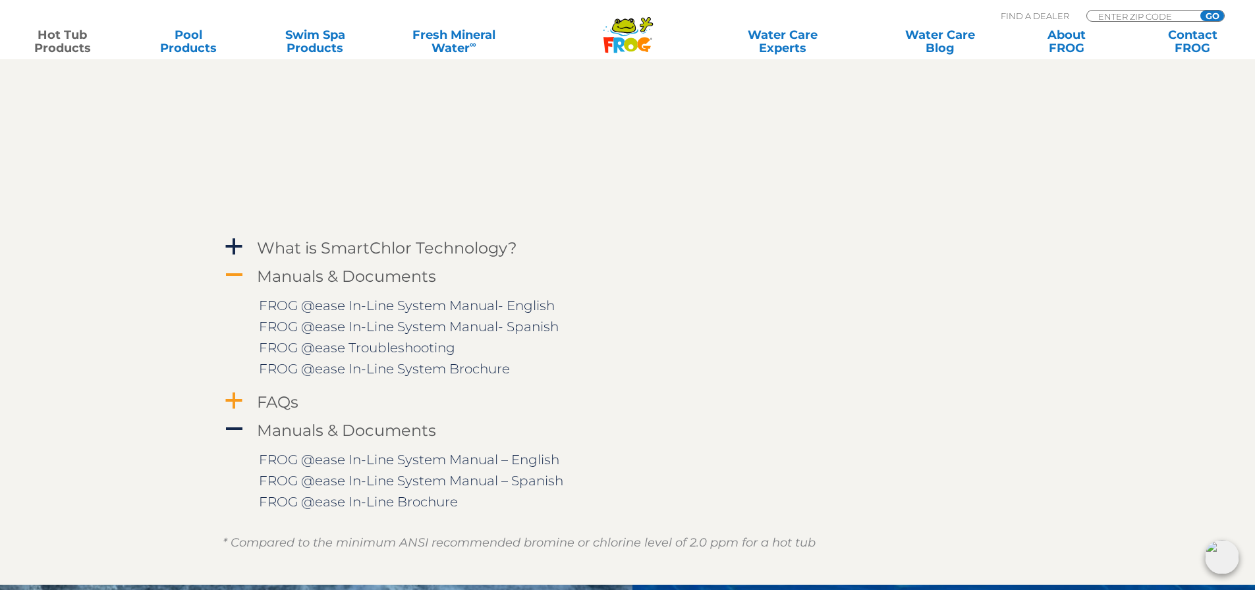
click at [234, 400] on span "a" at bounding box center [234, 401] width 20 height 20
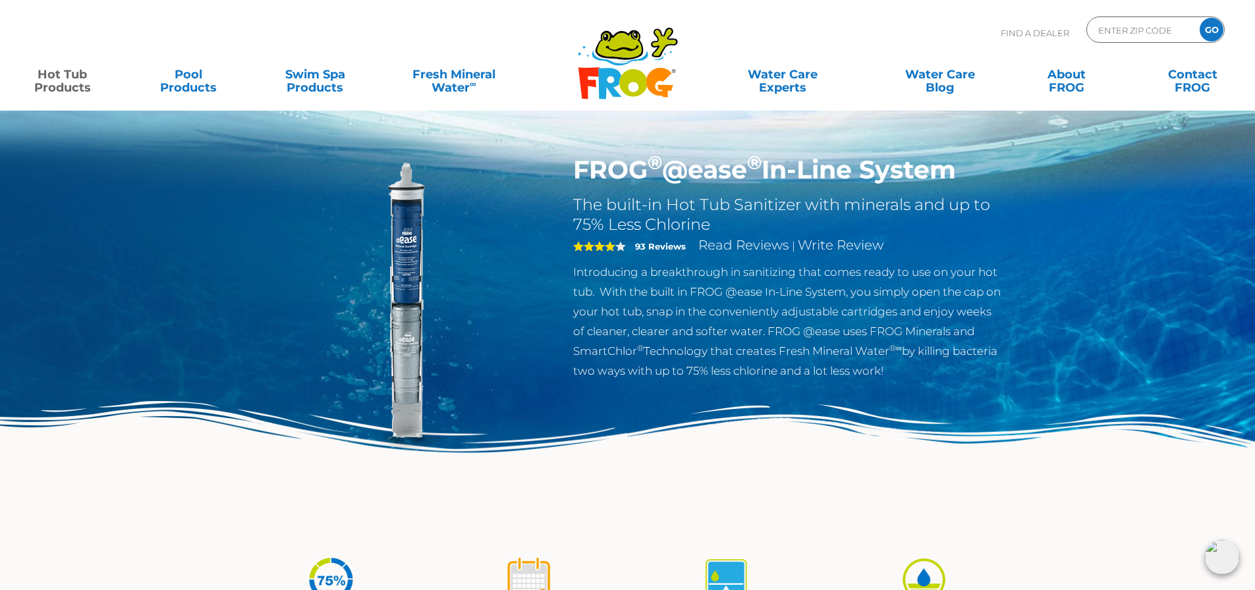
scroll to position [0, 0]
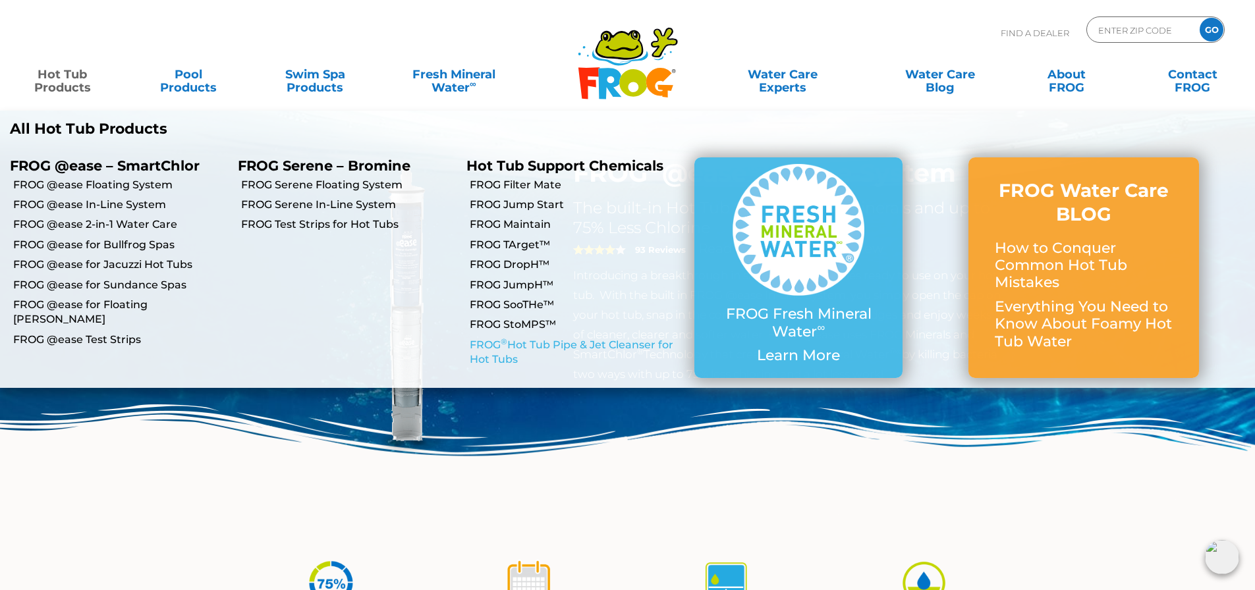
click at [509, 346] on link "FROG ® Hot Tub Pipe & Jet Cleanser for Hot Tubs" at bounding box center [577, 353] width 215 height 30
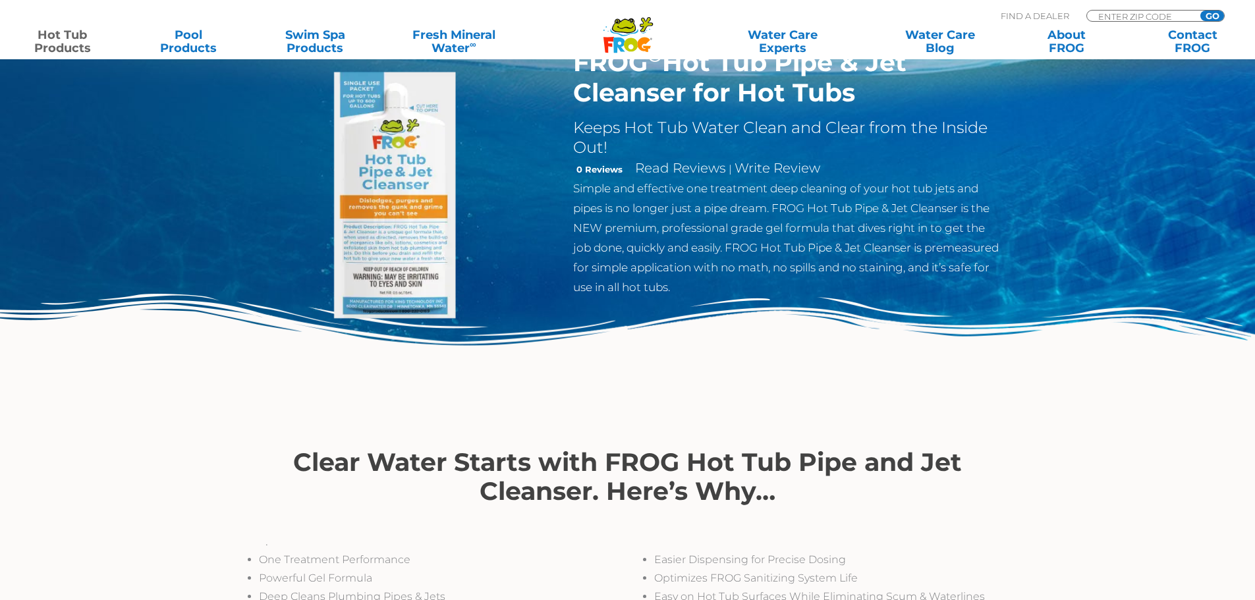
scroll to position [132, 0]
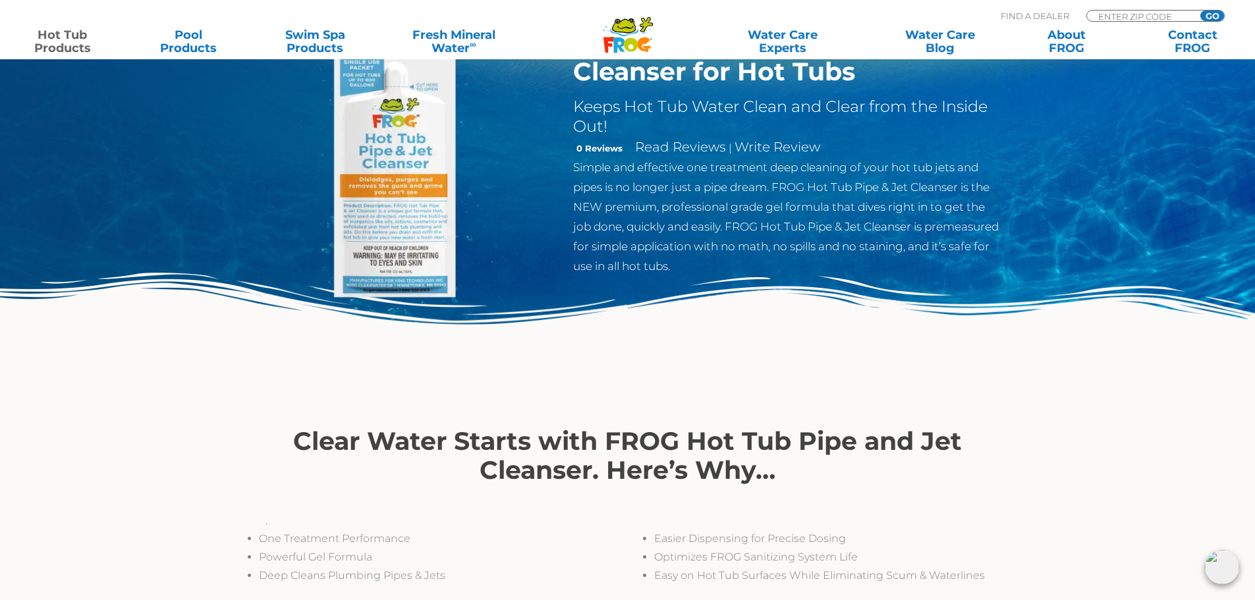
click at [1223, 562] on img at bounding box center [1221, 567] width 34 height 34
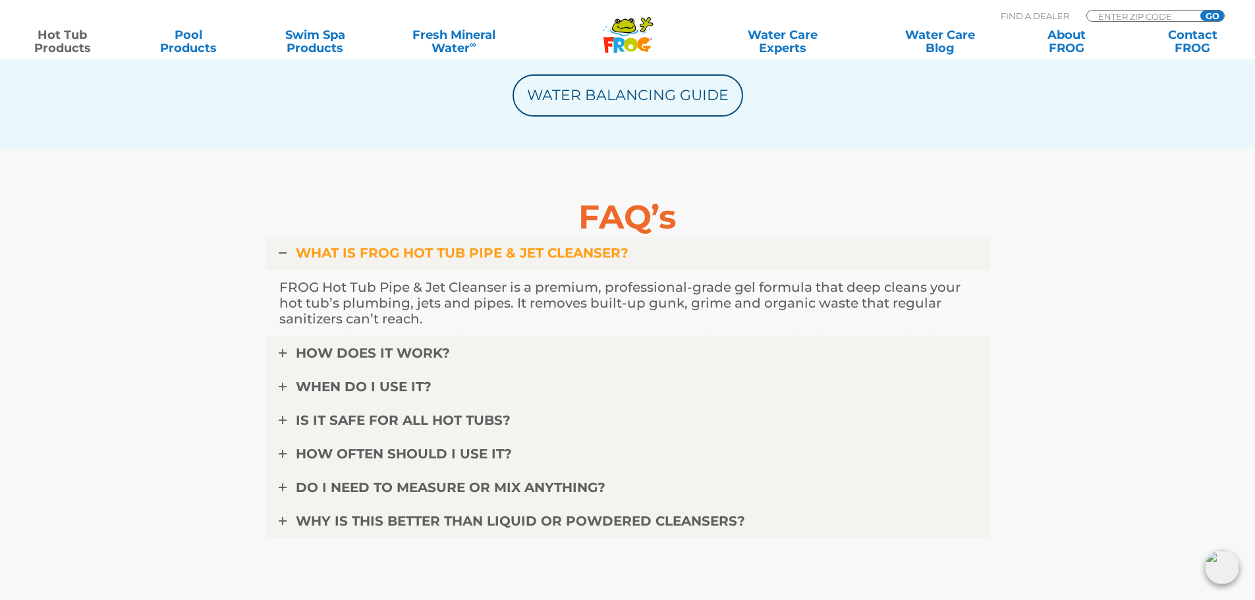
scroll to position [4017, 0]
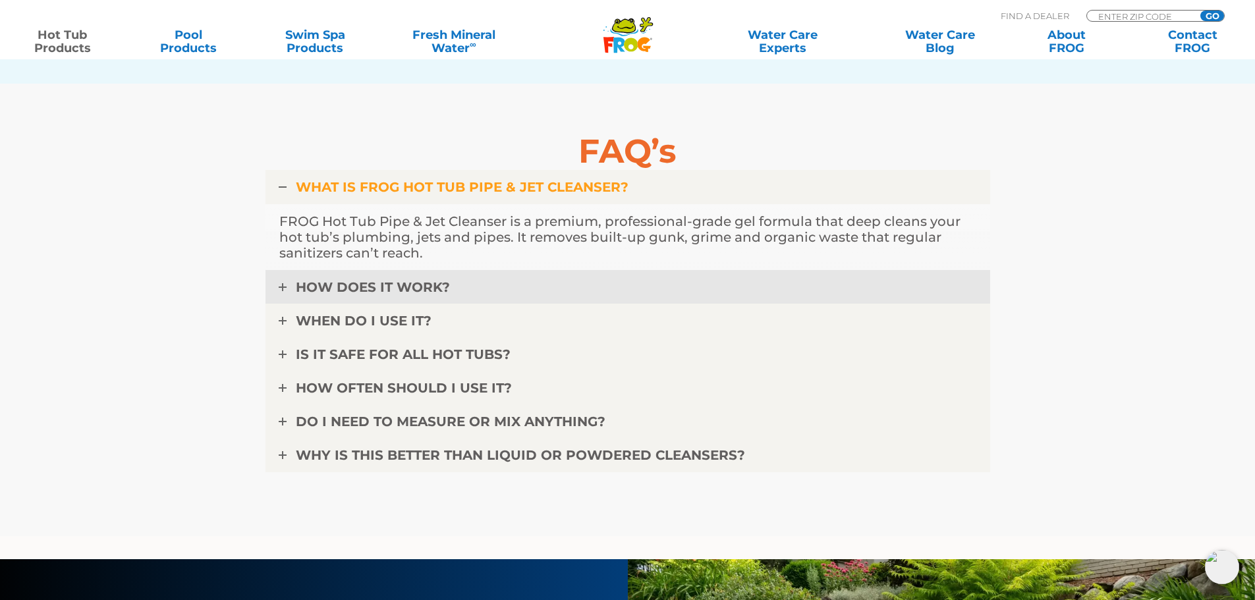
click at [281, 283] on icon at bounding box center [283, 287] width 8 height 8
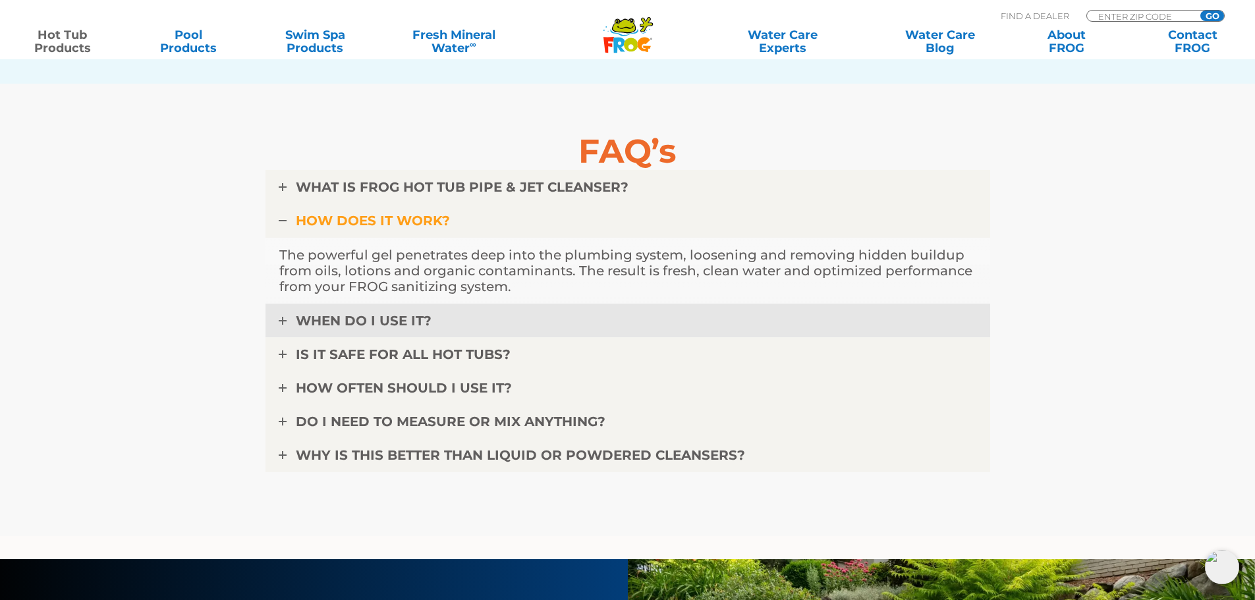
click at [279, 317] on icon at bounding box center [283, 321] width 8 height 8
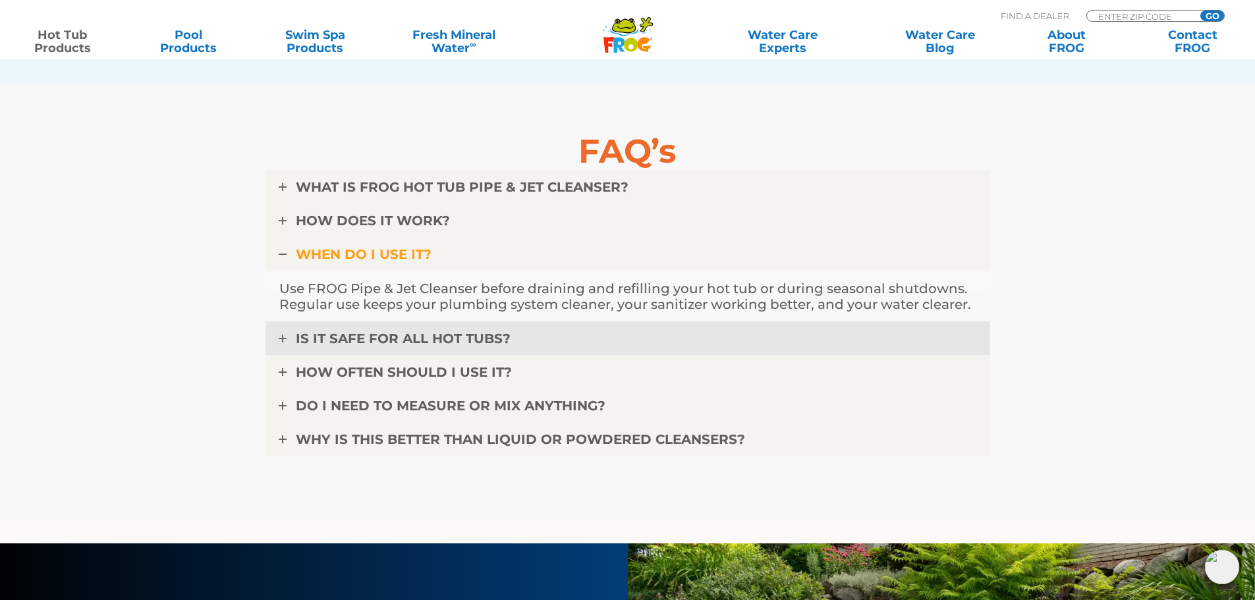
click at [283, 335] on icon at bounding box center [283, 339] width 8 height 8
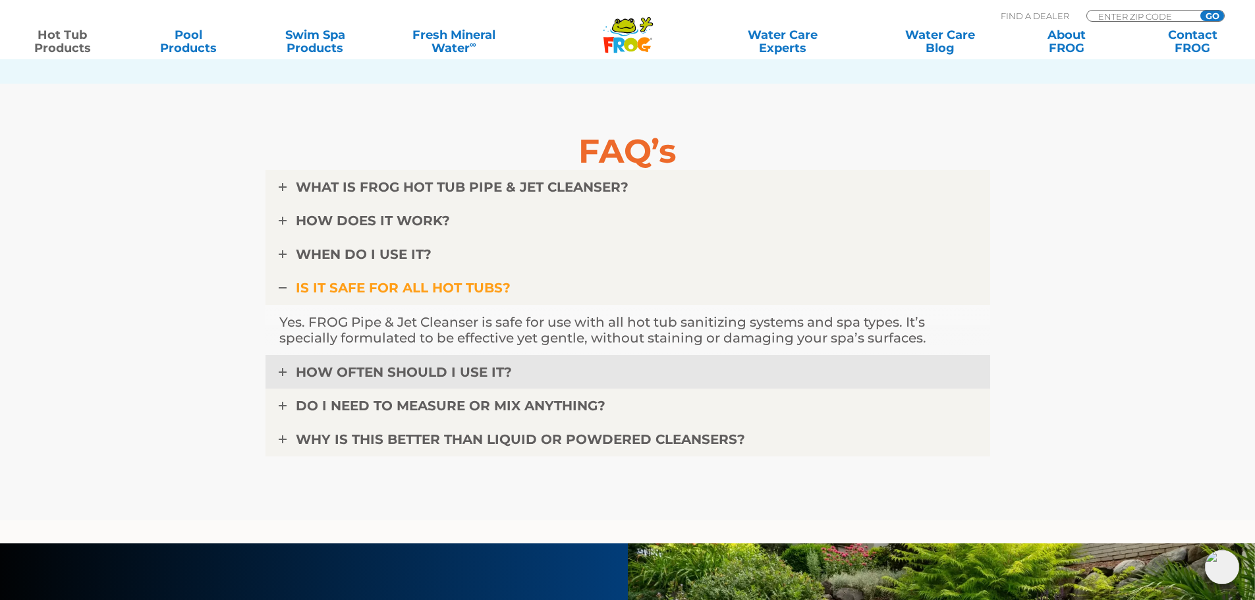
click at [277, 373] on link "HOW OFTEN SHOULD I USE IT?" at bounding box center [627, 372] width 724 height 34
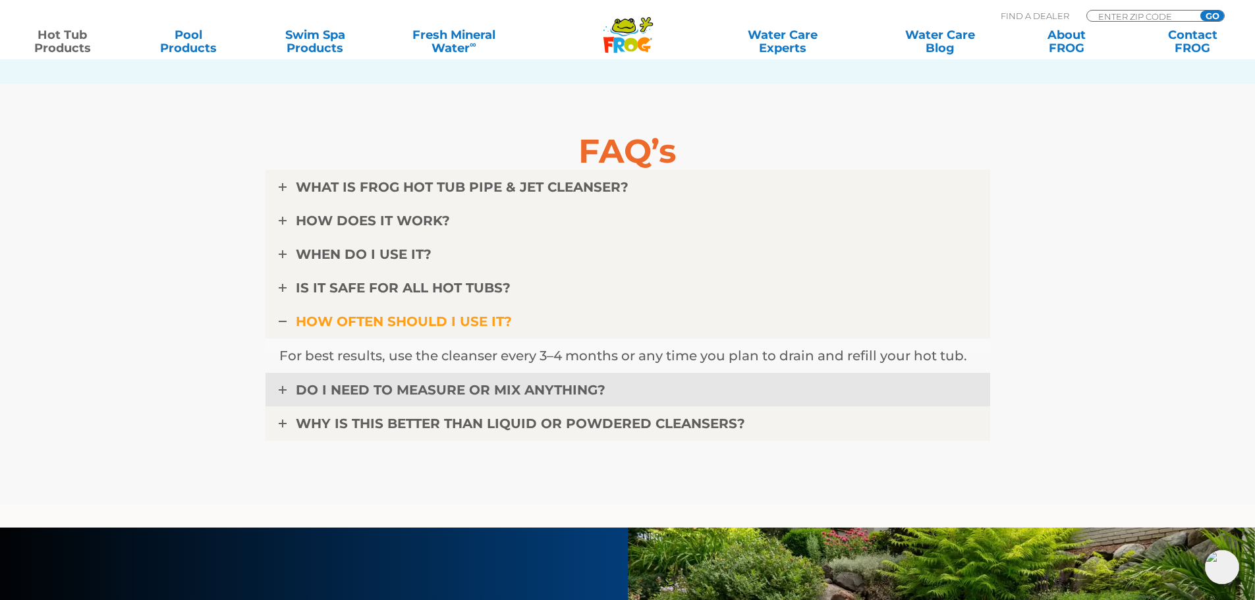
click at [286, 390] on icon at bounding box center [283, 390] width 8 height 8
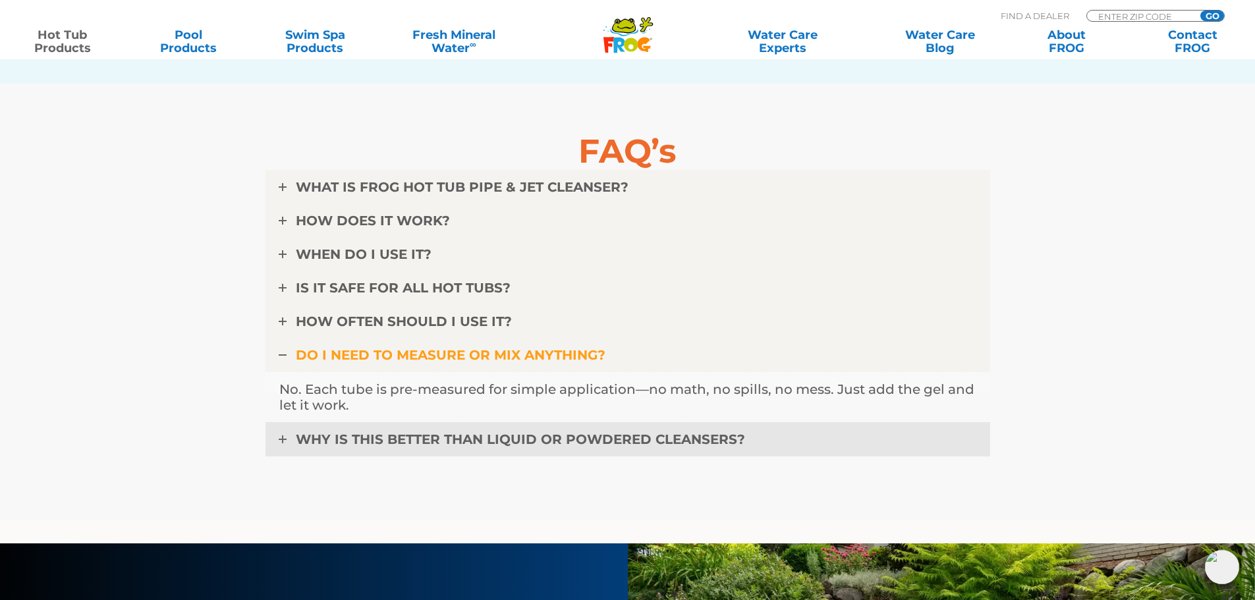
click at [284, 435] on link "WHY IS THIS BETTER THAN LIQUID OR POWDERED CLEANSERS?" at bounding box center [627, 439] width 724 height 34
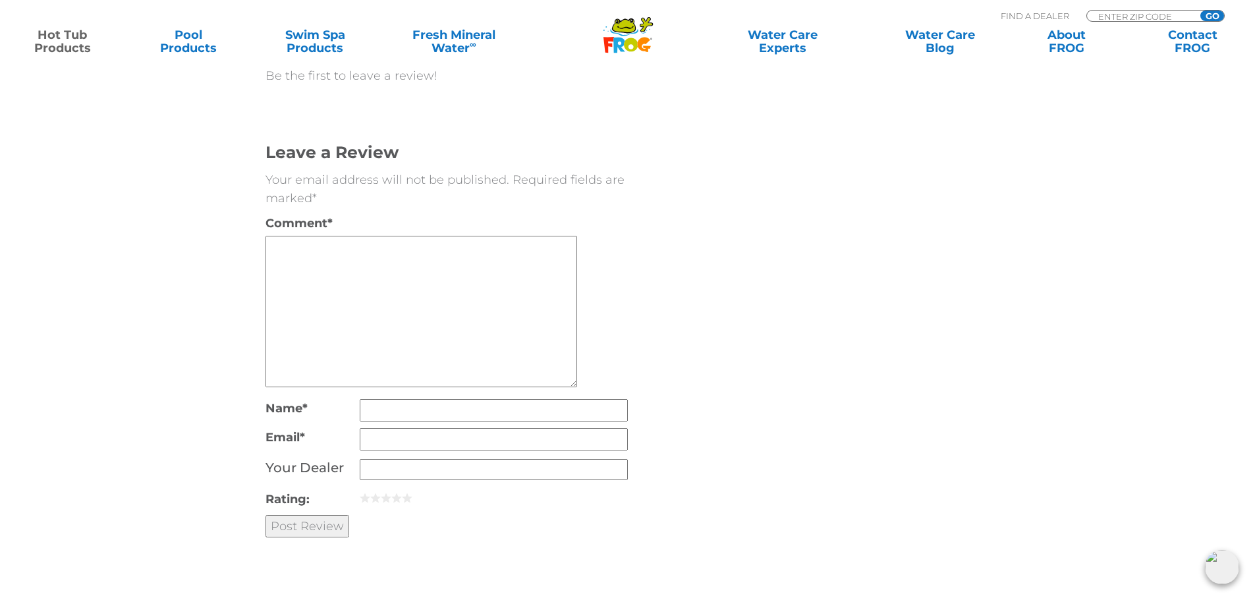
scroll to position [4873, 0]
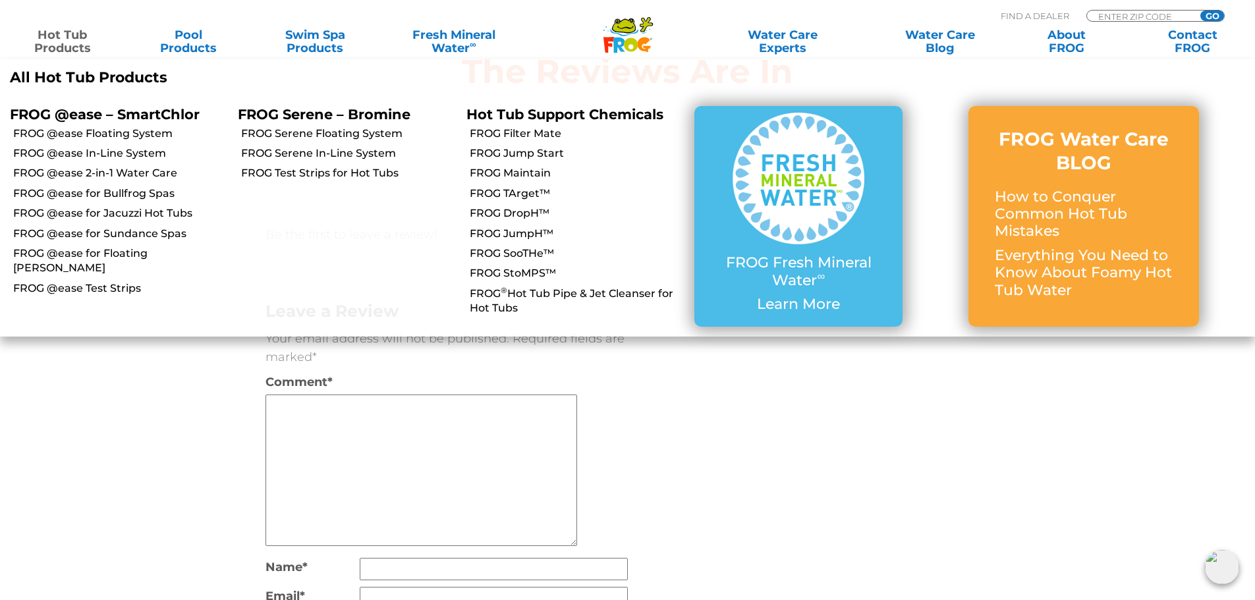
click at [53, 37] on link "Hot Tub Products" at bounding box center [62, 41] width 98 height 26
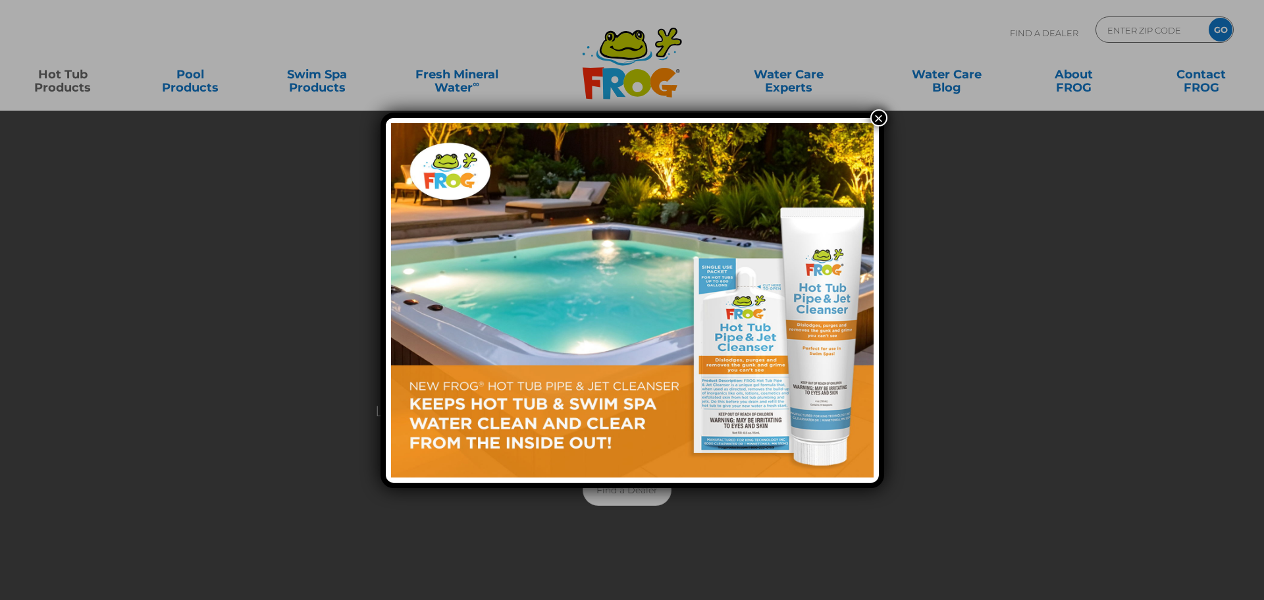
click at [67, 84] on div "×" at bounding box center [632, 300] width 1264 height 600
click at [599, 385] on img at bounding box center [632, 300] width 483 height 354
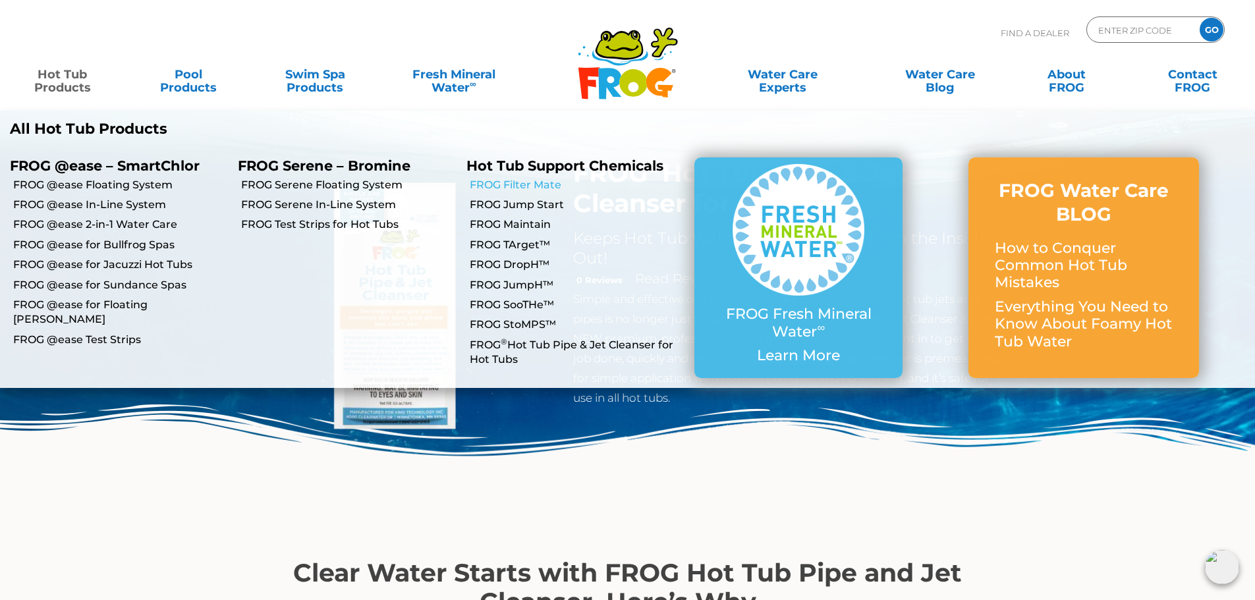
click at [528, 187] on link "FROG Filter Mate" at bounding box center [577, 185] width 215 height 14
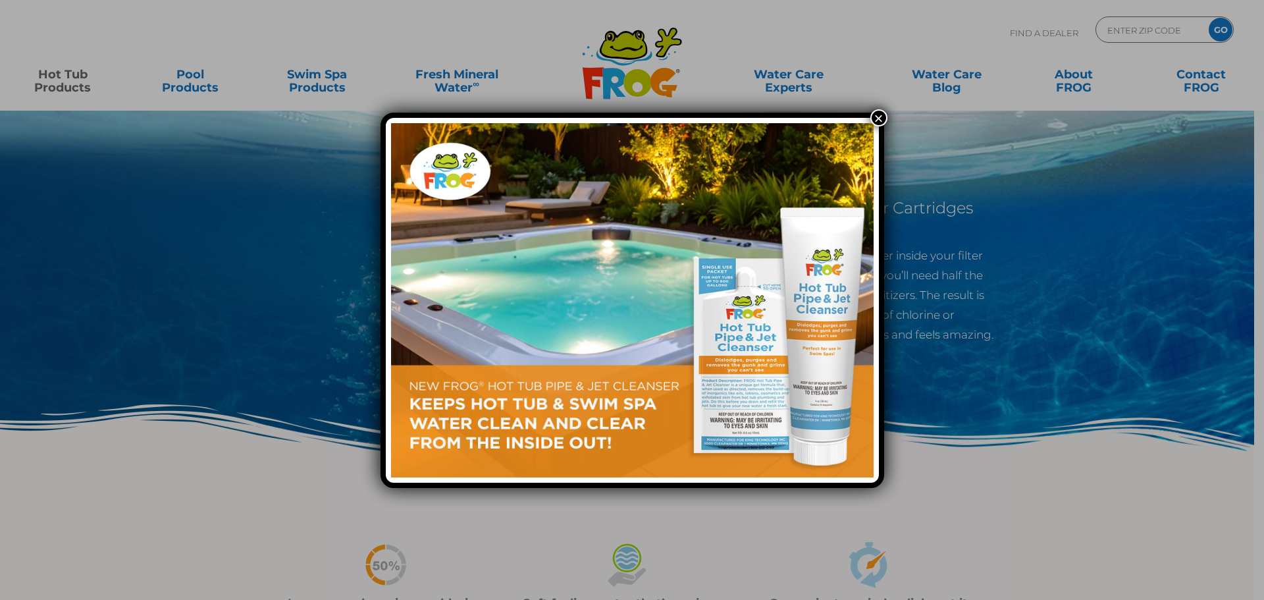
click at [877, 121] on button "×" at bounding box center [879, 117] width 17 height 17
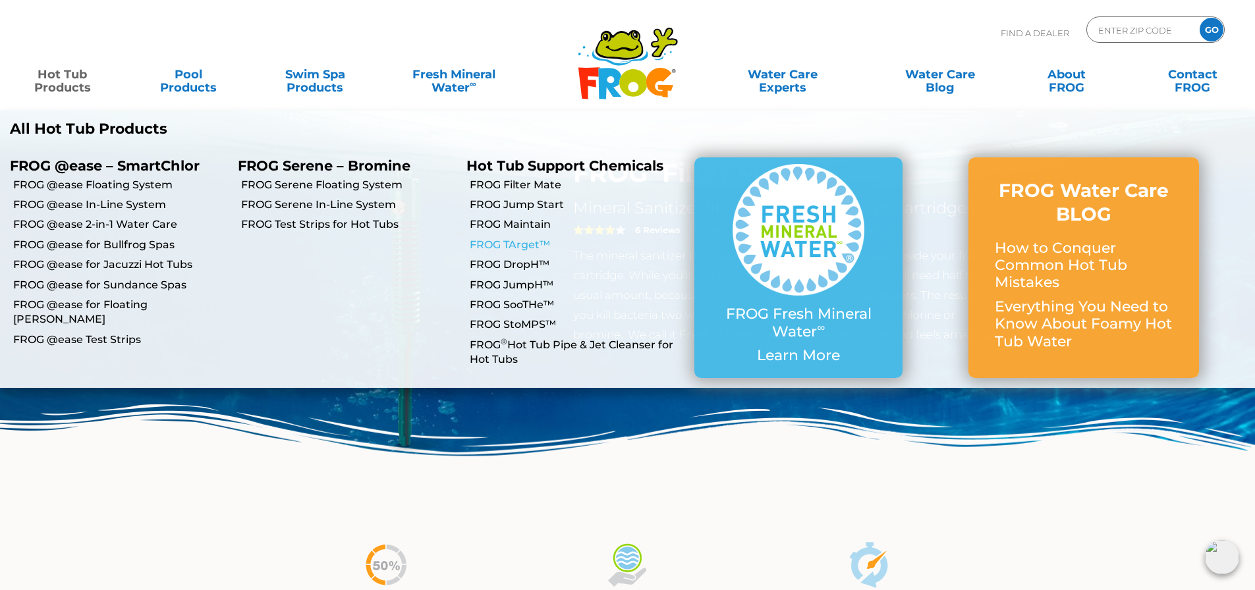
click at [518, 240] on link "FROG TArget™" at bounding box center [577, 245] width 215 height 14
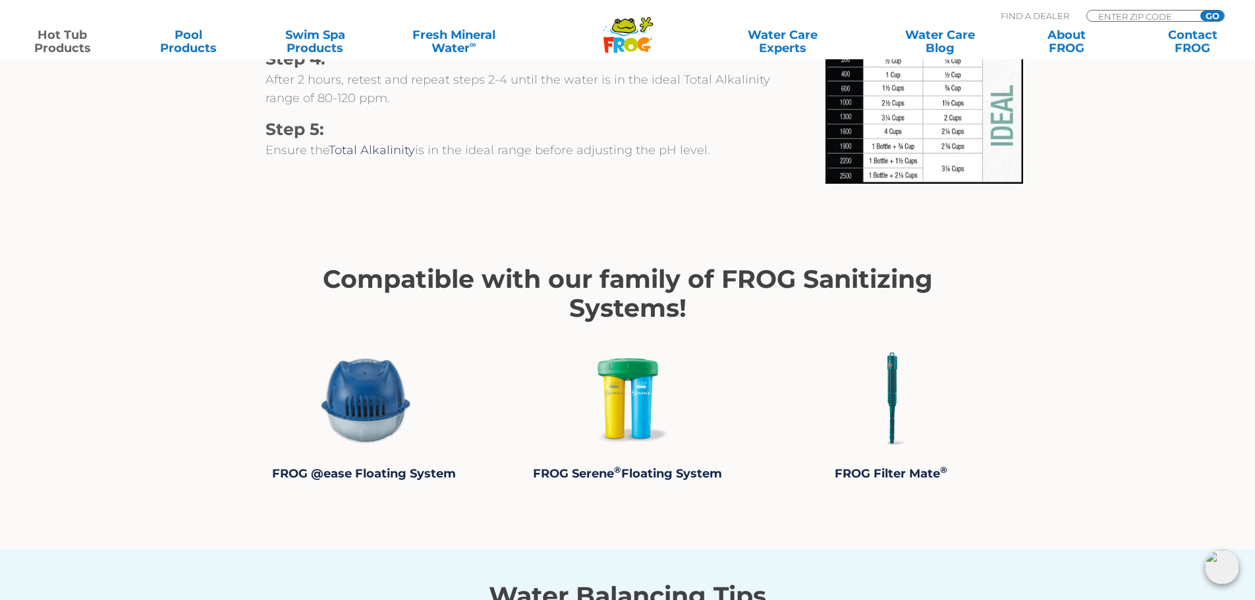
scroll to position [1581, 0]
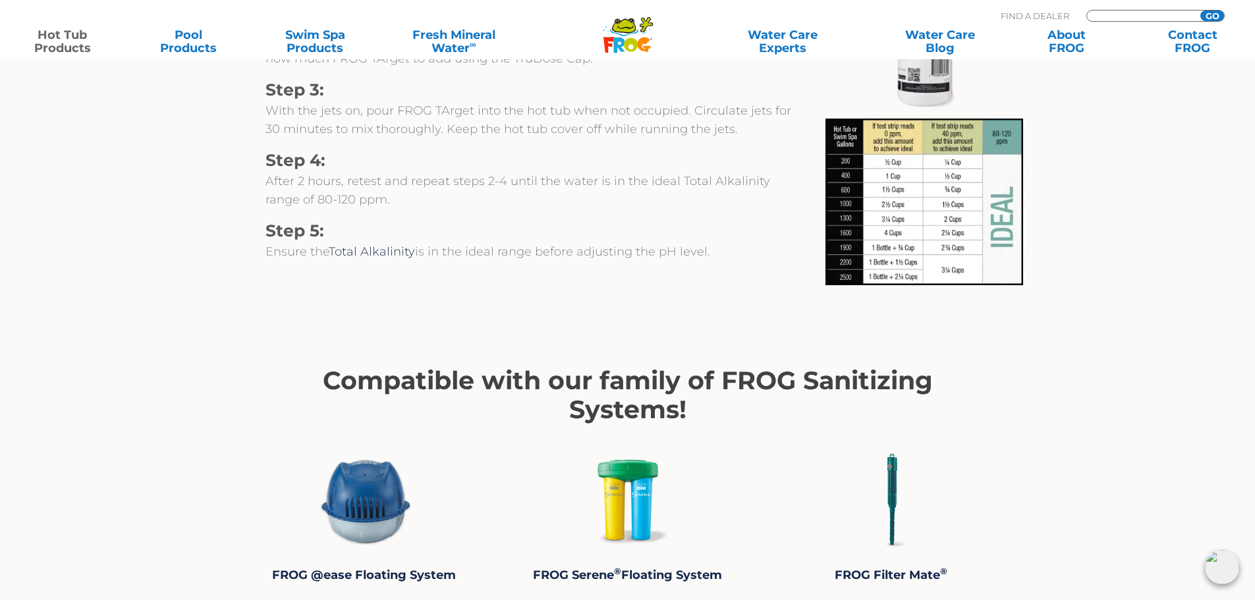
click at [1108, 16] on input "Zip Code Form" at bounding box center [1140, 16] width 89 height 11
type input "34684"
click at [1200, 11] on input "GO" at bounding box center [1212, 16] width 24 height 11
click at [1208, 18] on div "MENU MENU Hot Tub Products All Hot Tub Products All Hot Tub Products FROG @ease…" at bounding box center [627, 30] width 1228 height 24
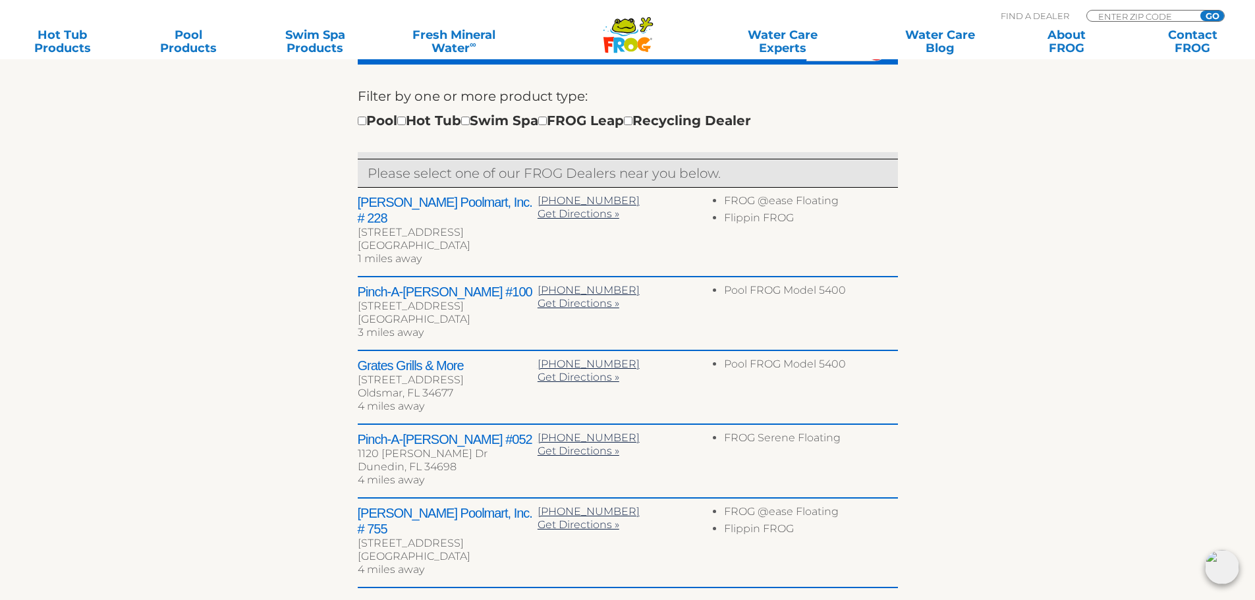
scroll to position [527, 0]
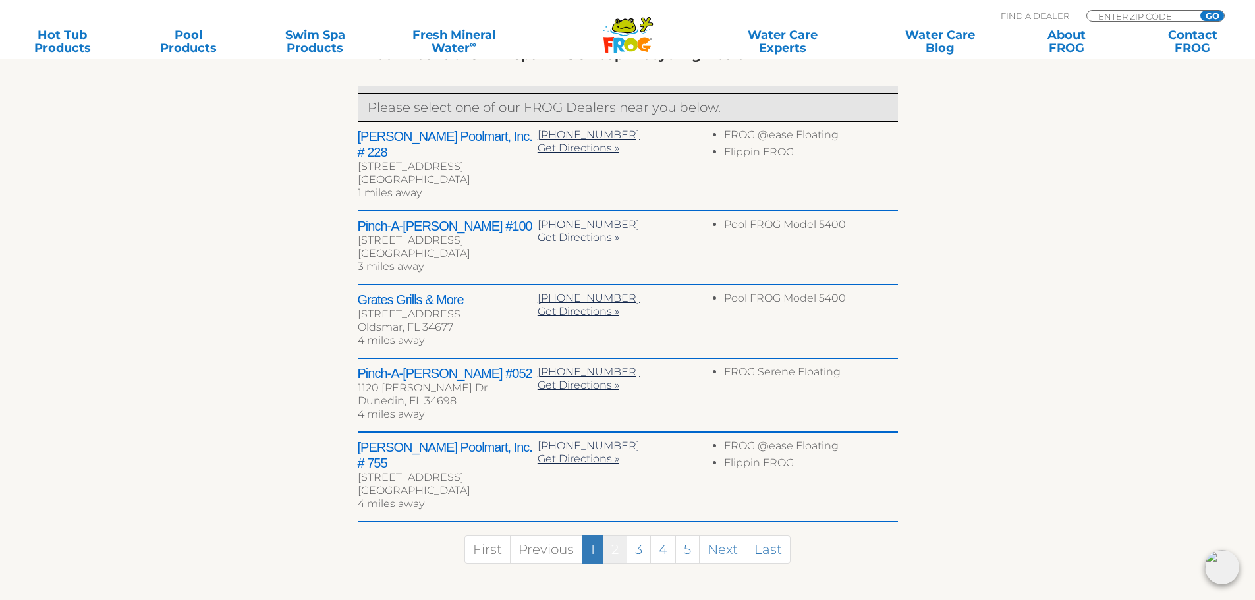
click at [610, 535] on link "2" at bounding box center [615, 549] width 24 height 28
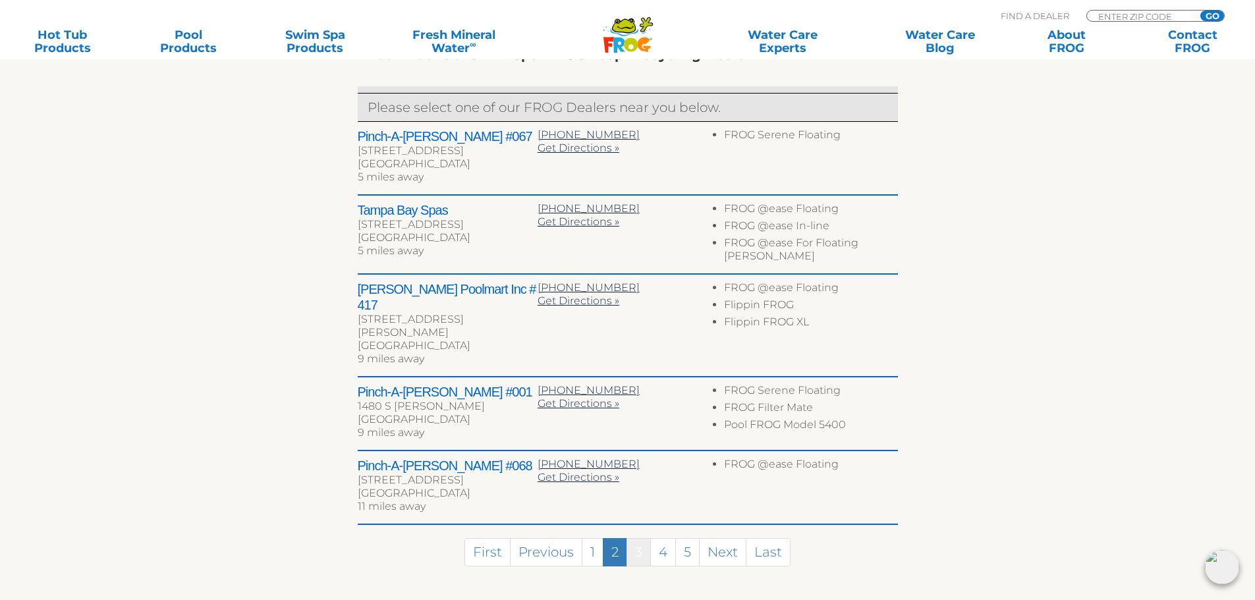
click at [636, 538] on link "3" at bounding box center [638, 552] width 24 height 28
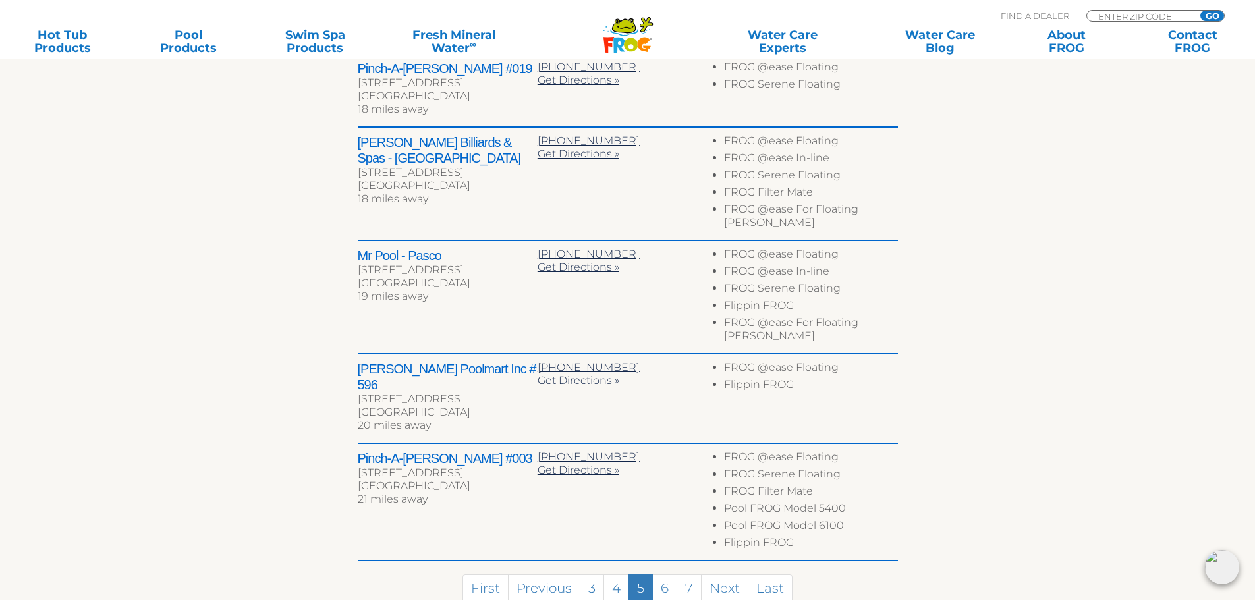
scroll to position [659, 0]
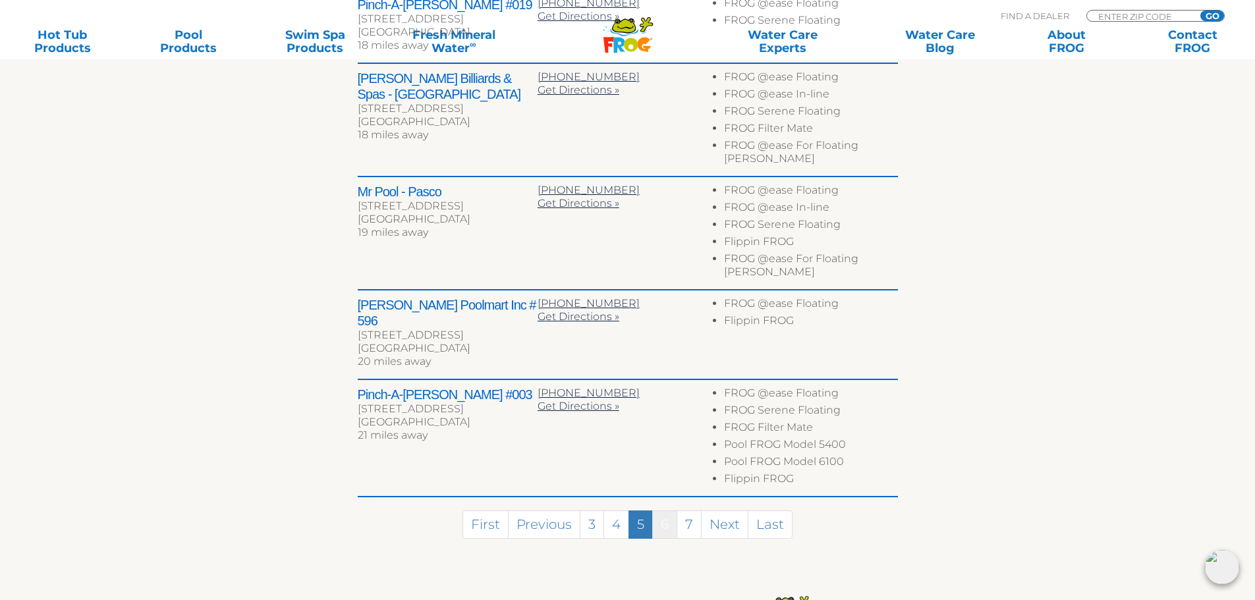
click at [667, 510] on link "6" at bounding box center [664, 524] width 25 height 28
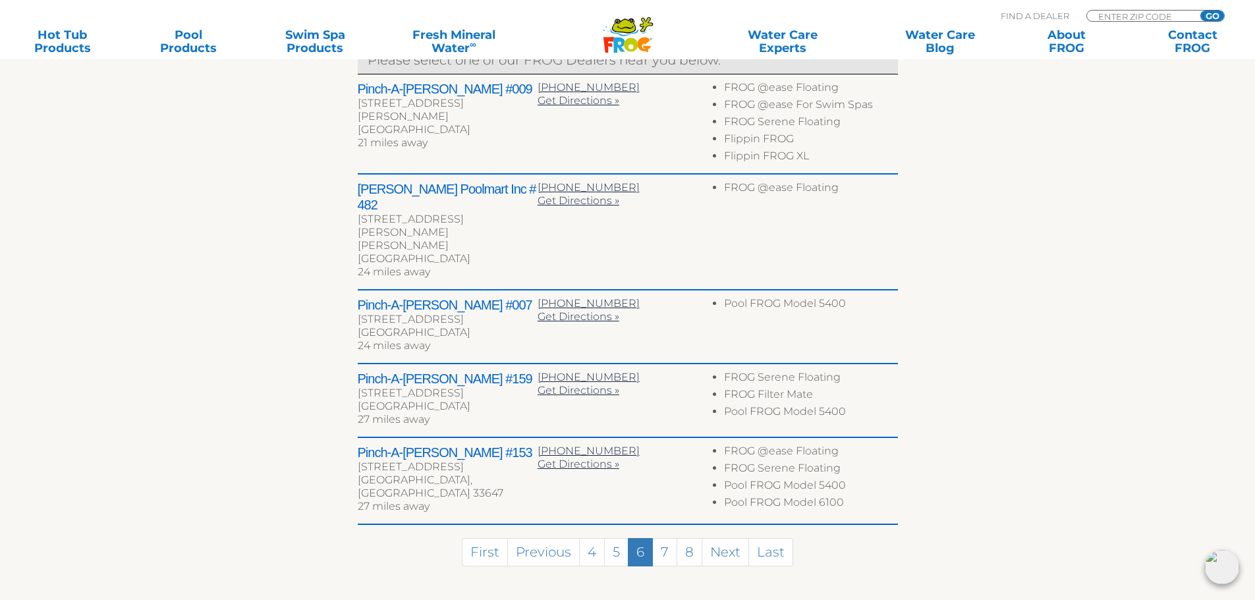
scroll to position [598, 0]
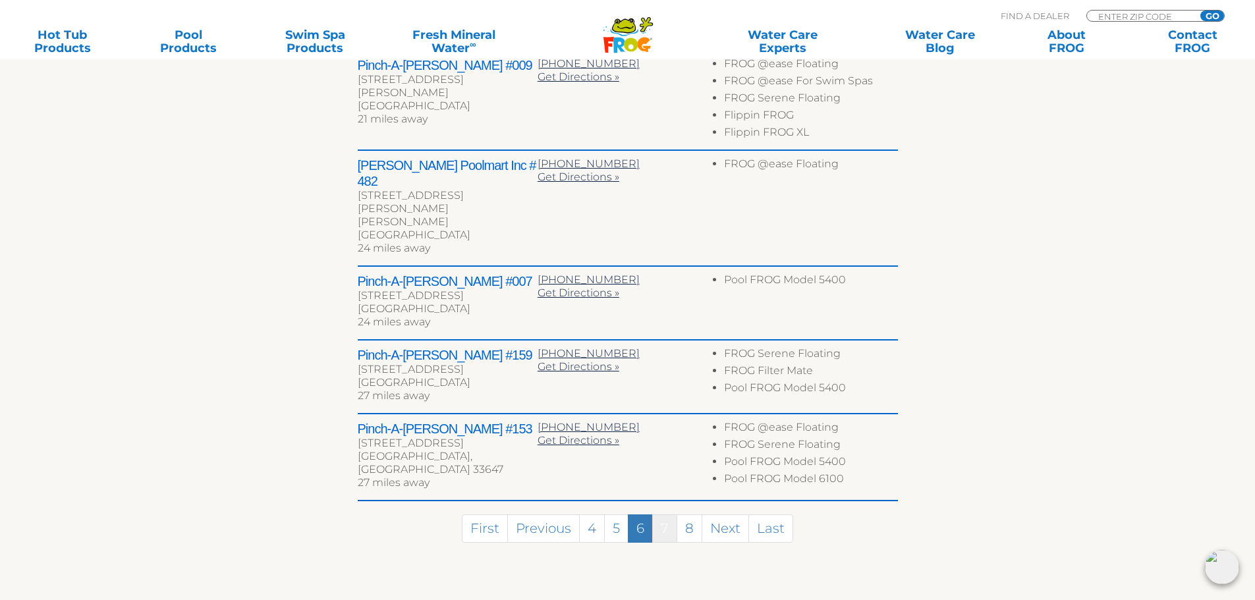
click at [666, 514] on link "7" at bounding box center [664, 528] width 25 height 28
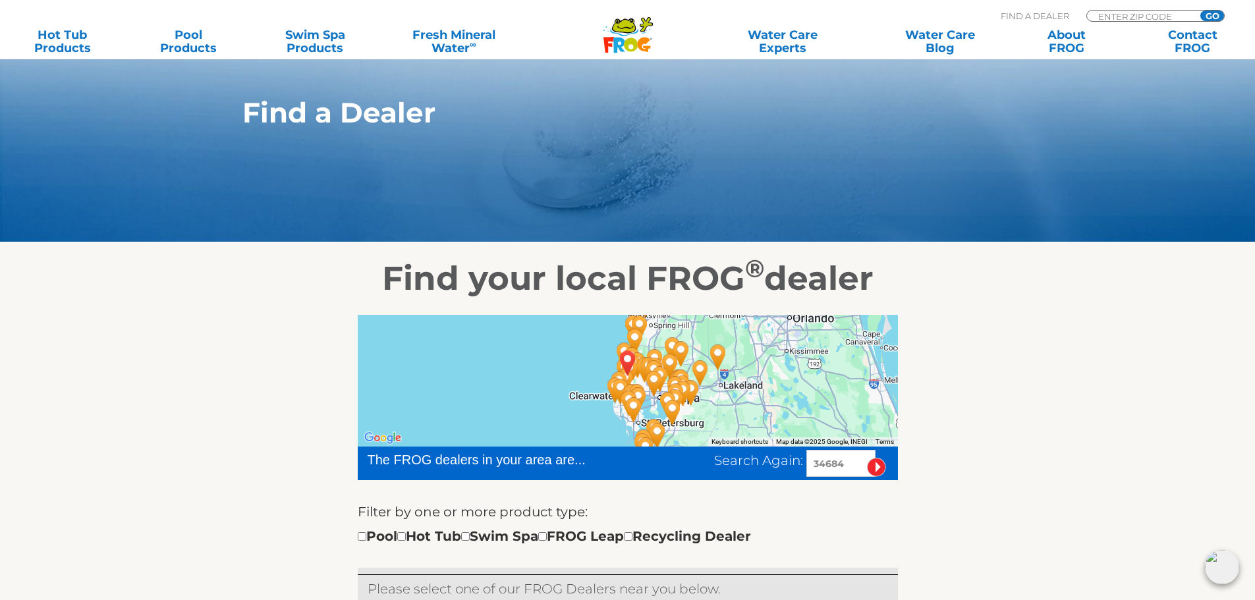
scroll to position [5, 0]
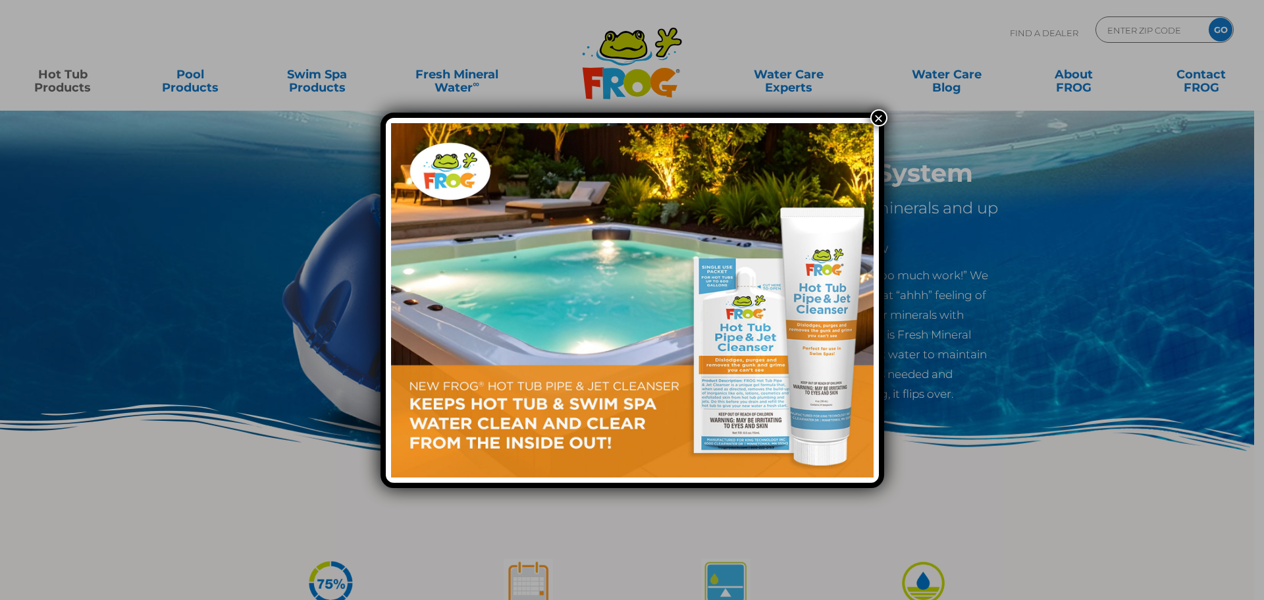
click at [877, 117] on button "×" at bounding box center [879, 117] width 17 height 17
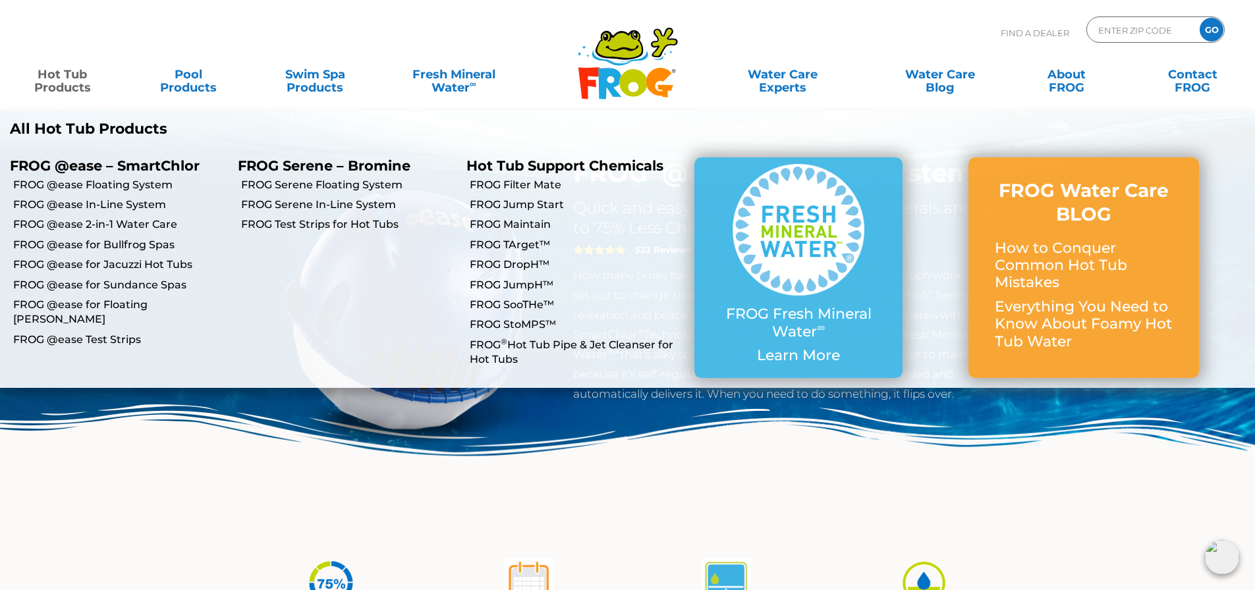
click at [65, 80] on link "Hot Tub Products" at bounding box center [62, 74] width 98 height 26
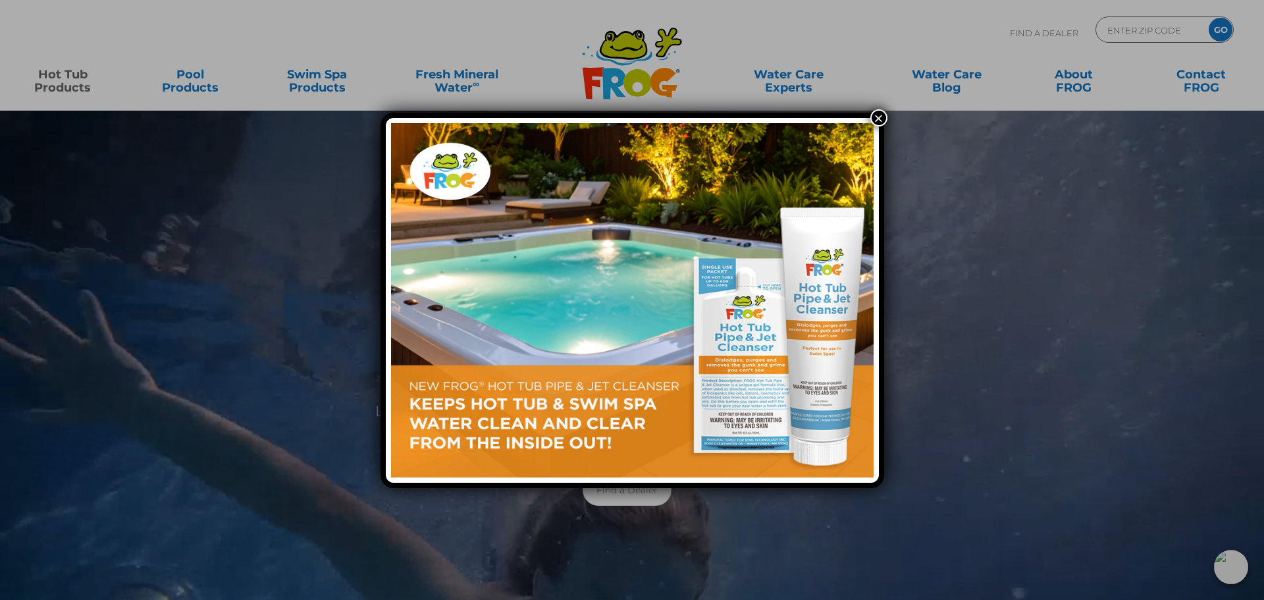
click at [885, 117] on button "×" at bounding box center [879, 117] width 17 height 17
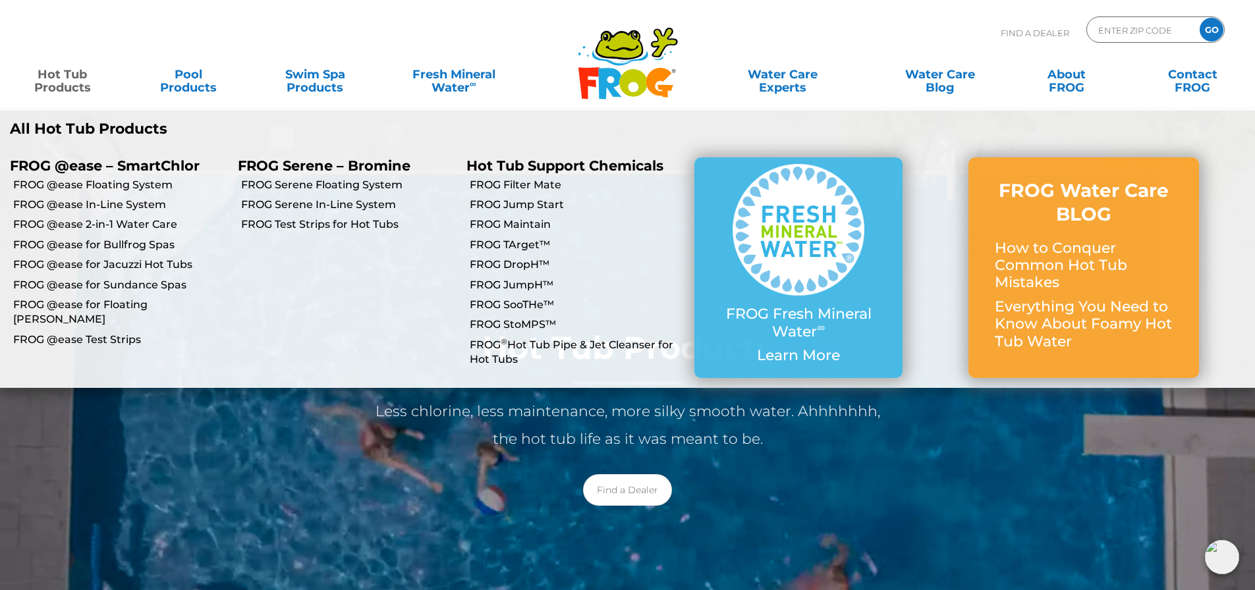
click at [70, 86] on link "Hot Tub Products" at bounding box center [62, 74] width 98 height 26
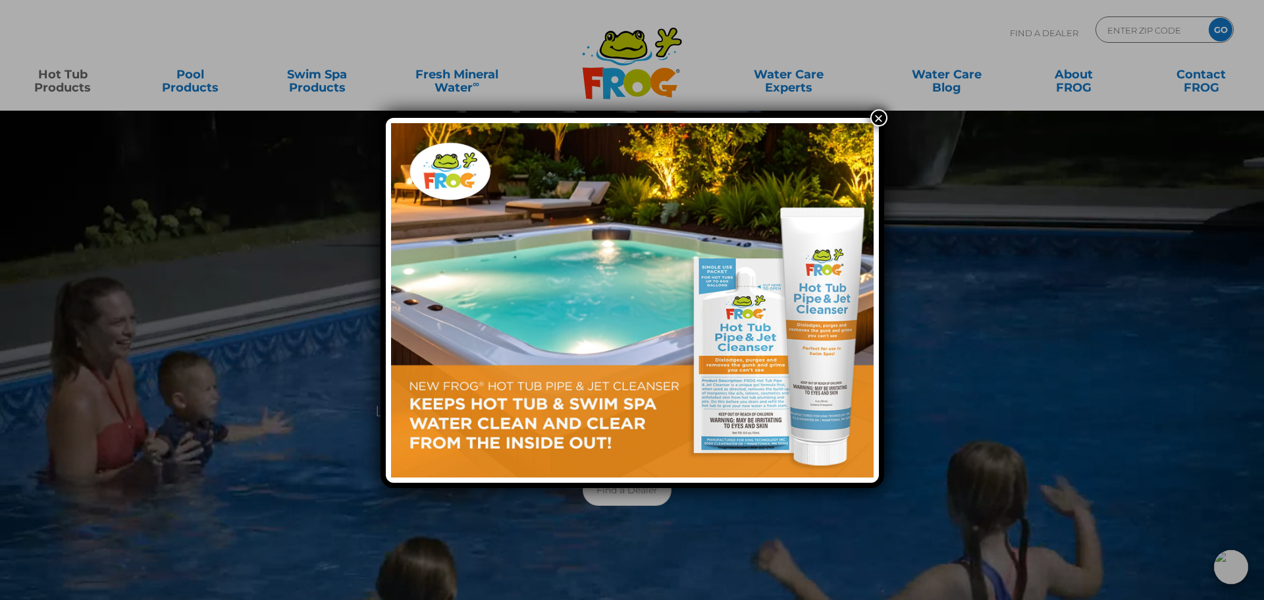
click at [877, 117] on button "×" at bounding box center [879, 117] width 17 height 17
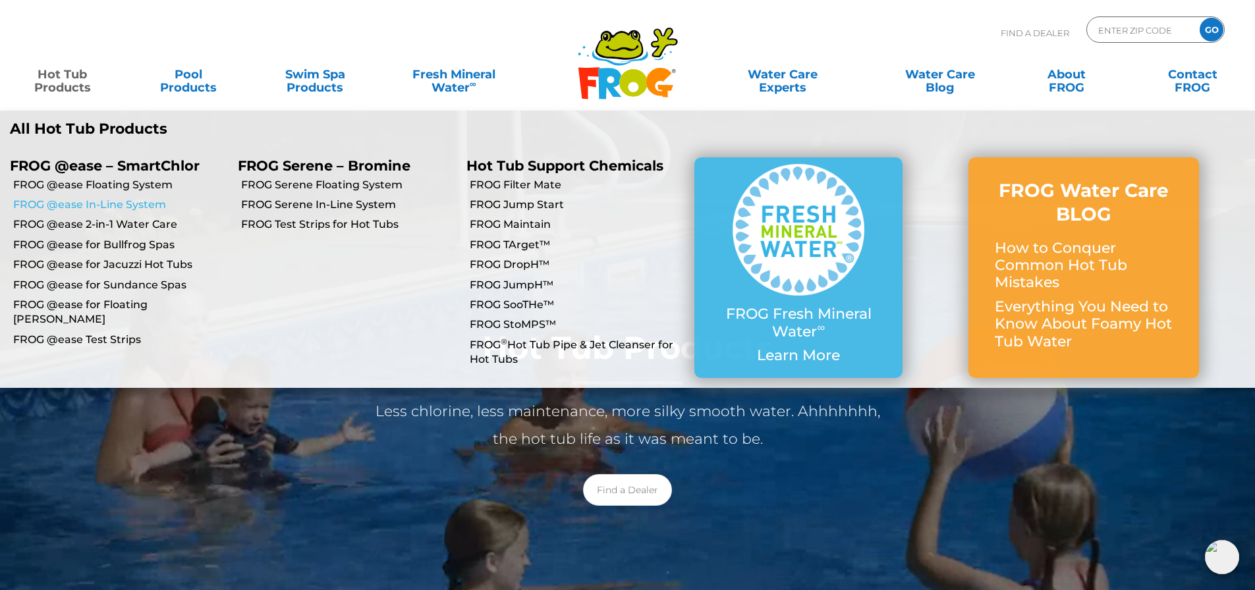
click at [95, 204] on link "FROG @ease In-Line System" at bounding box center [120, 205] width 215 height 14
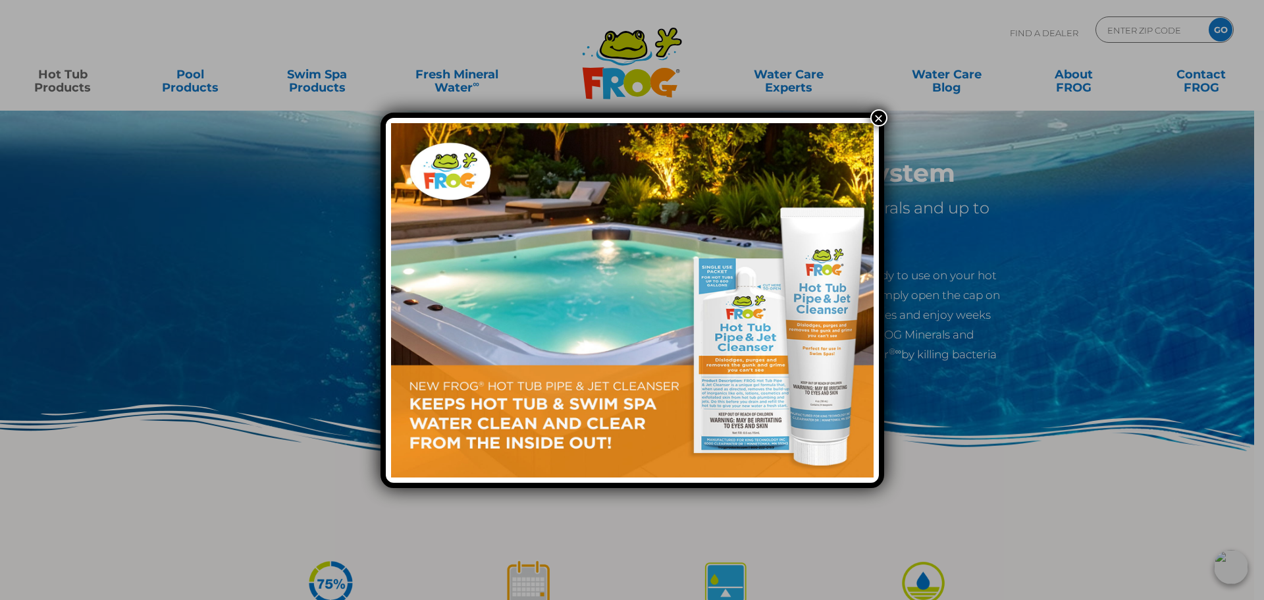
click at [875, 115] on button "×" at bounding box center [879, 117] width 17 height 17
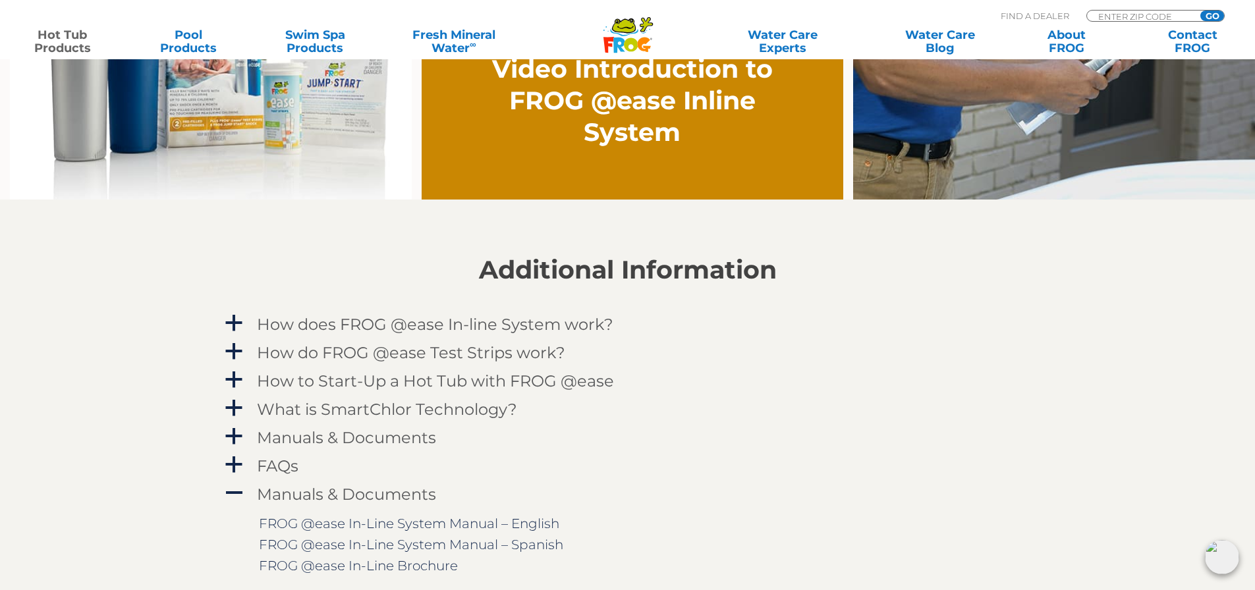
scroll to position [1251, 0]
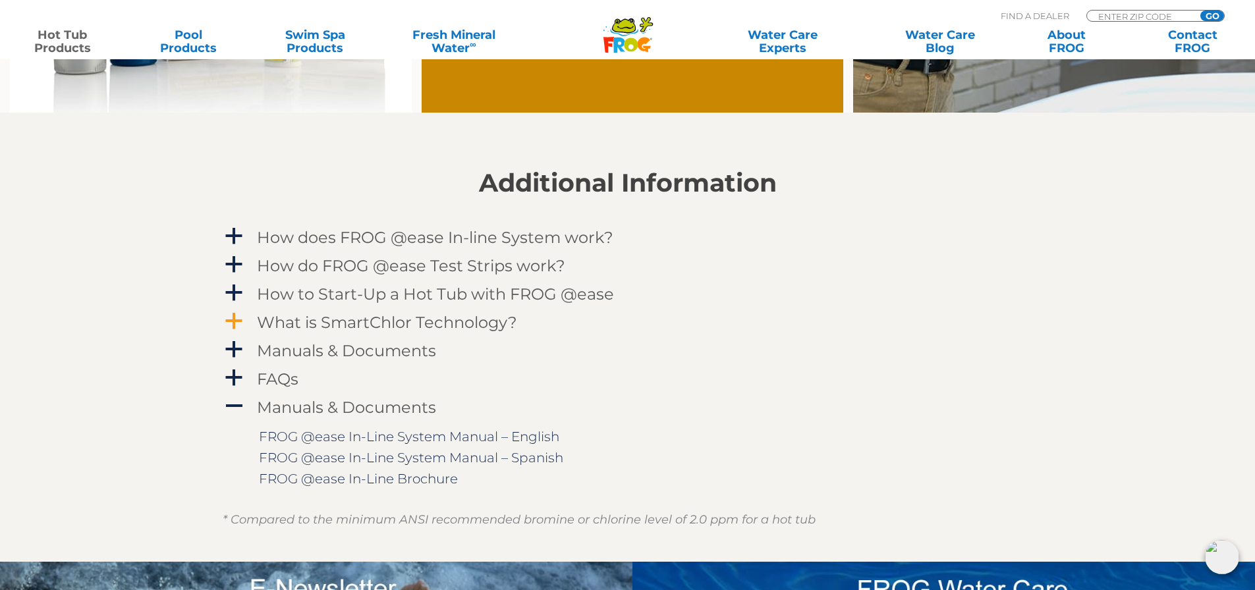
click at [229, 317] on span "a" at bounding box center [234, 321] width 20 height 20
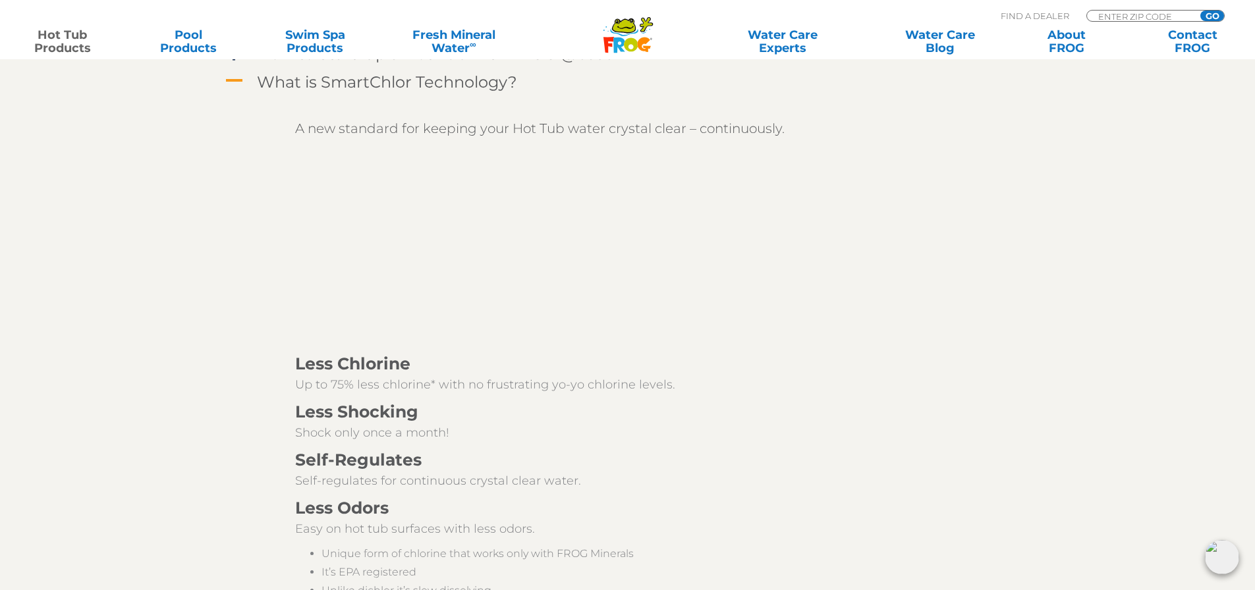
scroll to position [1515, 0]
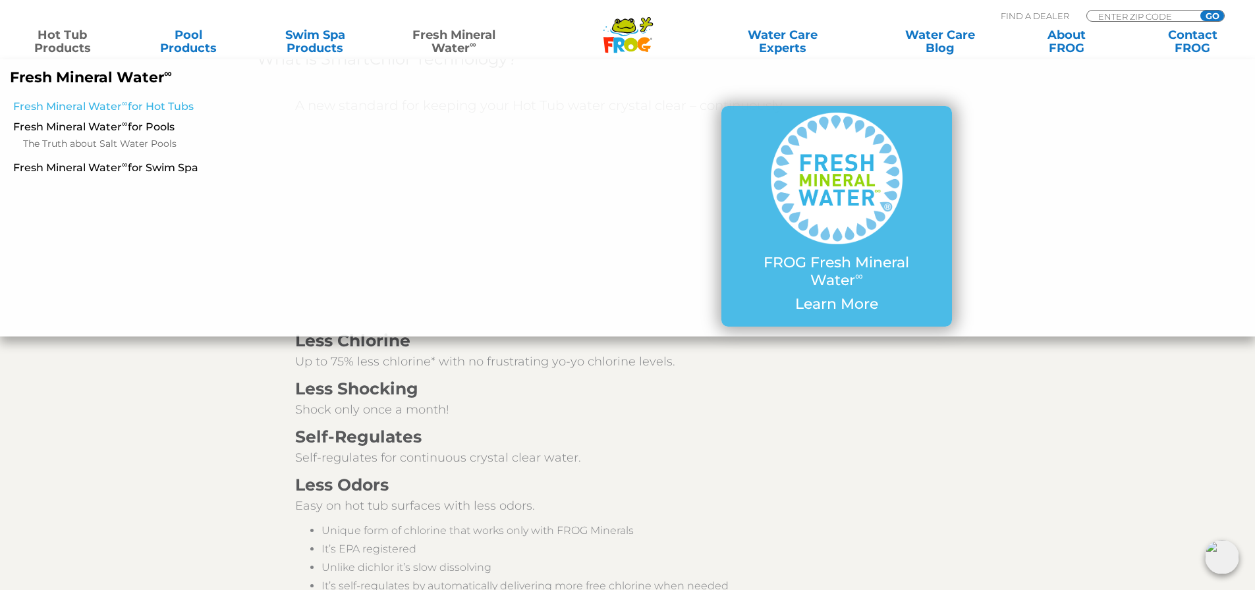
click at [123, 103] on sup "∞" at bounding box center [125, 103] width 6 height 10
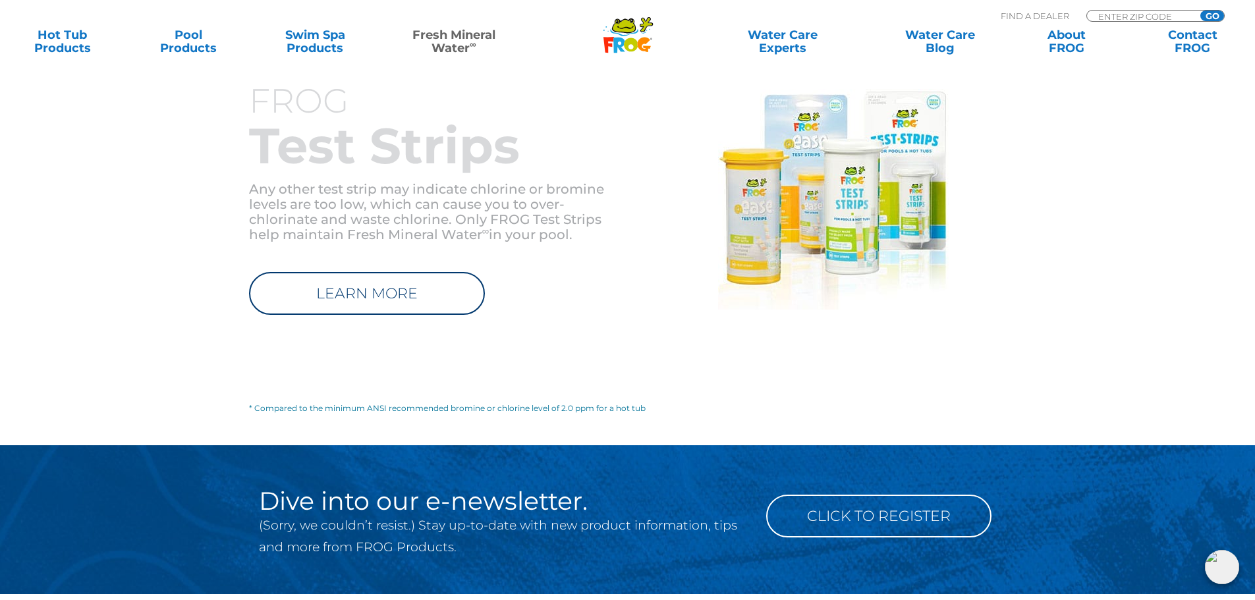
scroll to position [1581, 0]
